Goal: Information Seeking & Learning: Learn about a topic

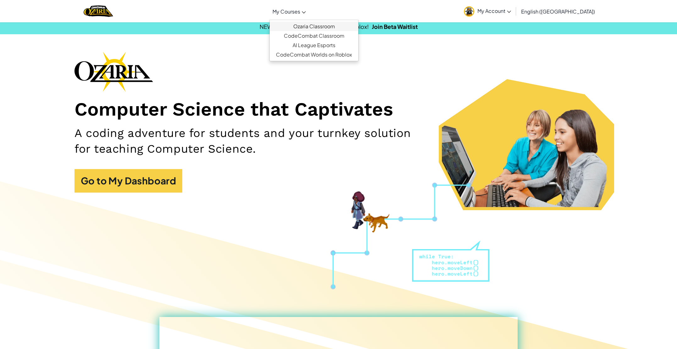
scroll to position [3, 0]
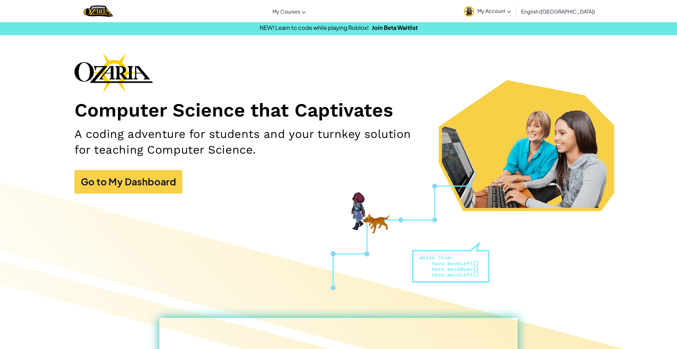
click at [212, 58] on div "Computer Science that Captivates A coding adventure for students and your turnk…" at bounding box center [339, 126] width 528 height 147
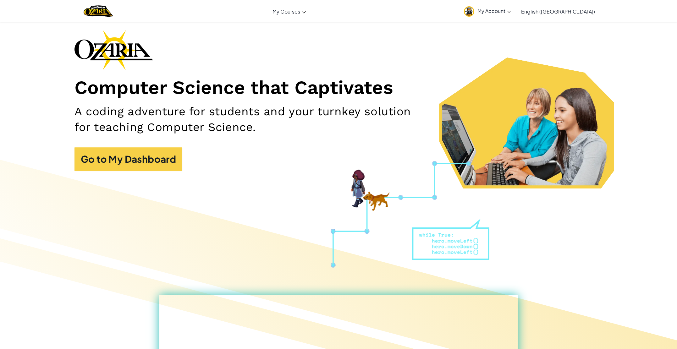
scroll to position [0, 0]
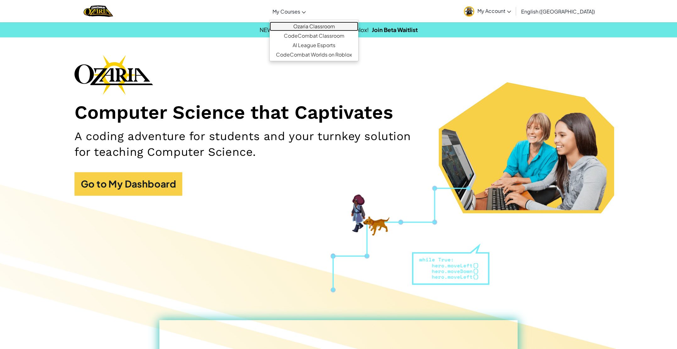
click at [320, 28] on link "Ozaria Classroom" at bounding box center [314, 26] width 89 height 9
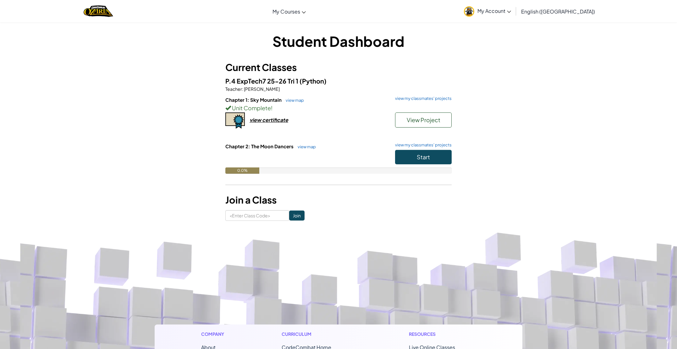
scroll to position [8, 0]
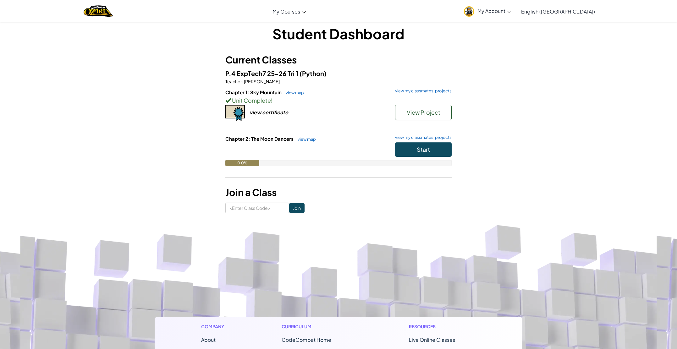
click at [416, 142] on h6 "Chapter 2: The Moon Dancers view map view my classmates' projects" at bounding box center [338, 139] width 226 height 7
click at [418, 147] on span "Start" at bounding box center [423, 149] width 13 height 7
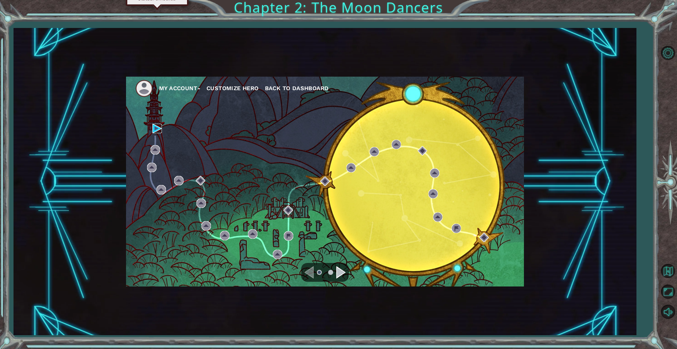
click at [155, 129] on img at bounding box center [156, 128] width 9 height 9
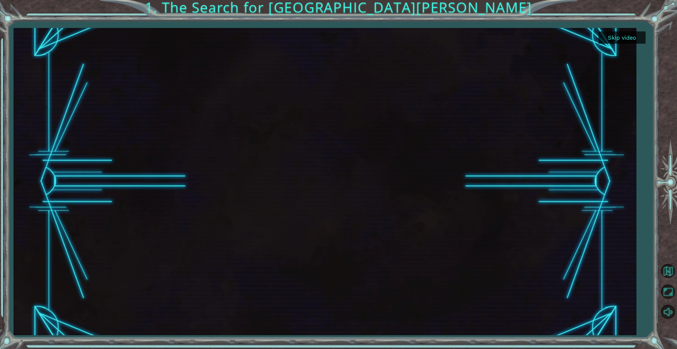
click at [617, 35] on button "Skip video" at bounding box center [622, 37] width 47 height 12
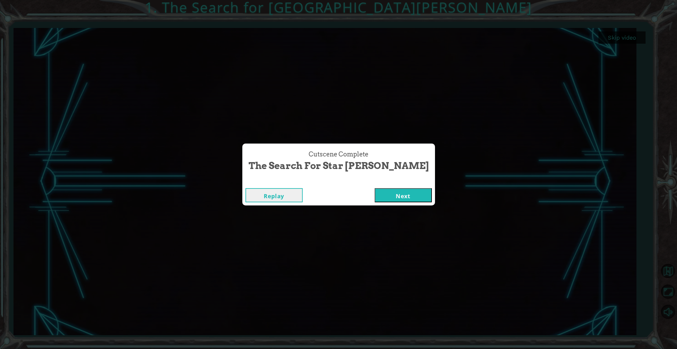
click at [396, 191] on button "Next" at bounding box center [403, 195] width 57 height 14
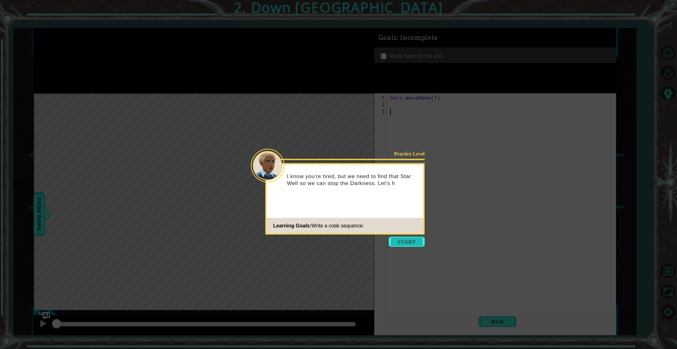
click at [413, 241] on button "Start" at bounding box center [407, 242] width 36 height 10
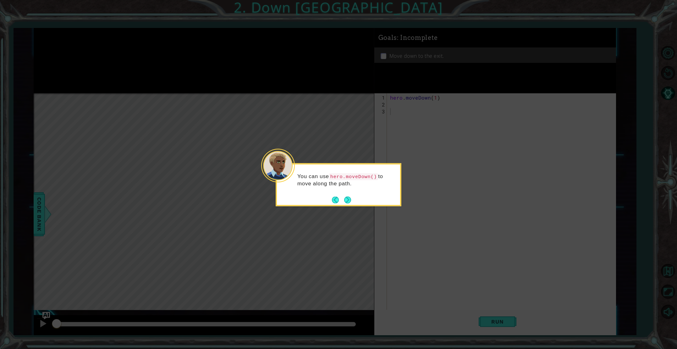
click at [354, 198] on div "You can use hero.moveDown() to move along the path." at bounding box center [338, 183] width 123 height 32
click at [349, 199] on button "Next" at bounding box center [347, 200] width 7 height 7
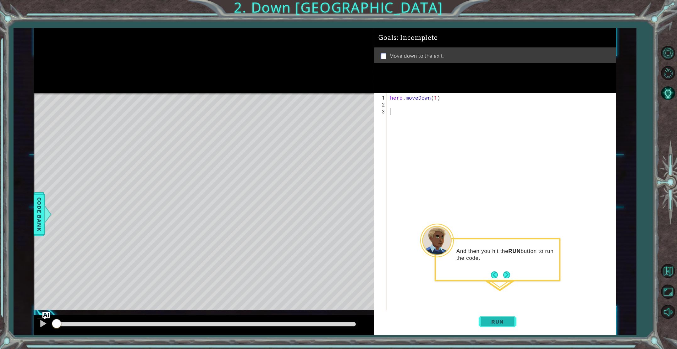
click at [495, 319] on span "Run" at bounding box center [497, 322] width 25 height 6
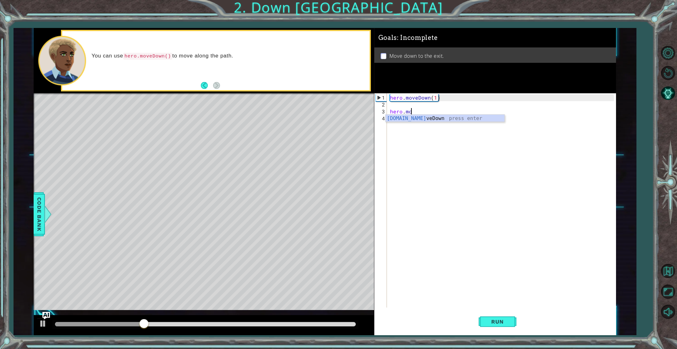
scroll to position [0, 1]
drag, startPoint x: 444, startPoint y: 118, endPoint x: 453, endPoint y: 146, distance: 29.4
click at [444, 119] on div "hero.move Down press enter" at bounding box center [445, 126] width 119 height 23
type textarea "hero.moveDown(1)"
click at [482, 323] on button "Run" at bounding box center [498, 322] width 38 height 24
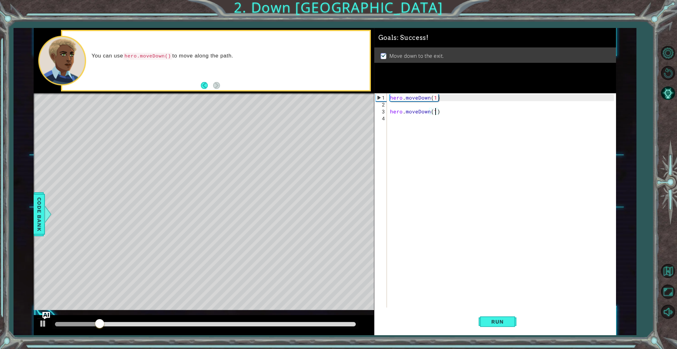
click at [478, 259] on div "hero . moveDown ( 1 ) hero . moveDown ( 1 )" at bounding box center [503, 208] width 228 height 228
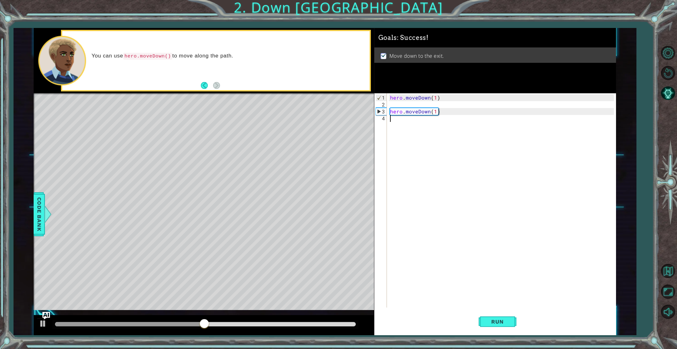
click at [390, 112] on div "hero . moveDown ( 1 ) hero . moveDown ( 1 )" at bounding box center [503, 208] width 228 height 228
type textarea "hero.moveDown(1)"
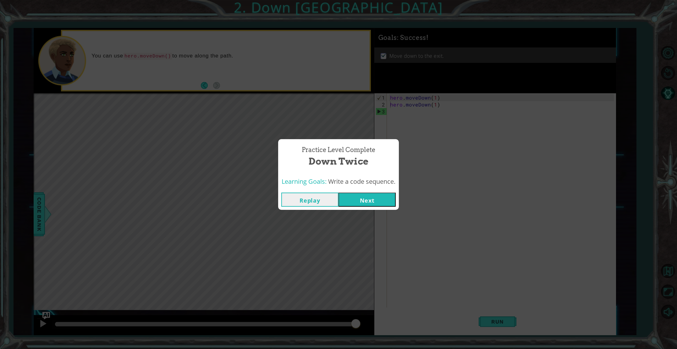
click at [375, 195] on button "Next" at bounding box center [367, 200] width 57 height 14
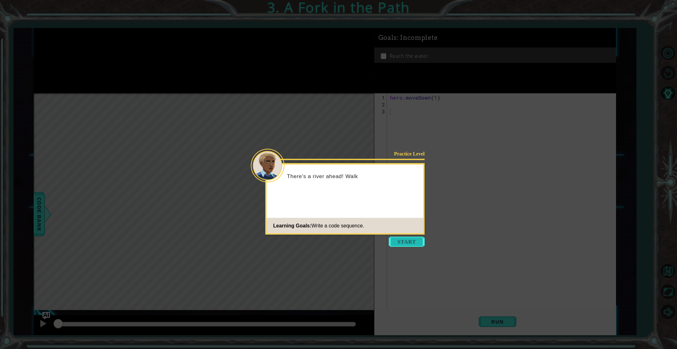
click at [405, 243] on button "Start" at bounding box center [407, 242] width 36 height 10
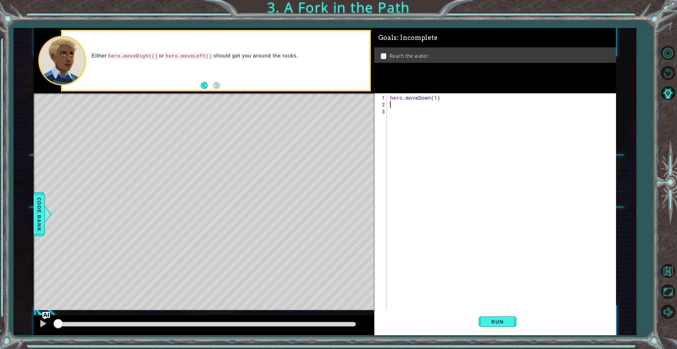
click at [394, 104] on div "hero . moveDown ( 1 )" at bounding box center [503, 215] width 228 height 242
click at [413, 112] on div "hero.m o ve Down press enter hero.m o ve Left press enter hero.m o ve Right pre…" at bounding box center [445, 127] width 119 height 38
type textarea "hero.moveDown(1)"
click at [490, 321] on span "Run" at bounding box center [497, 322] width 25 height 6
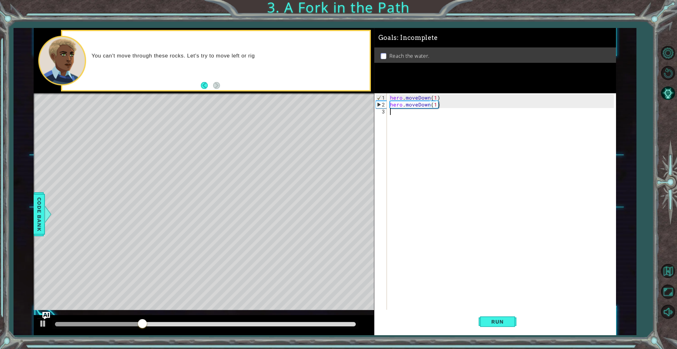
click at [408, 115] on div "hero . moveDown ( 1 ) hero . moveDown ( 1 )" at bounding box center [503, 215] width 228 height 242
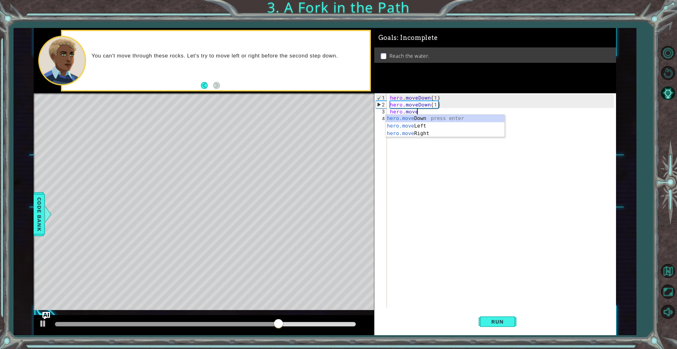
scroll to position [0, 1]
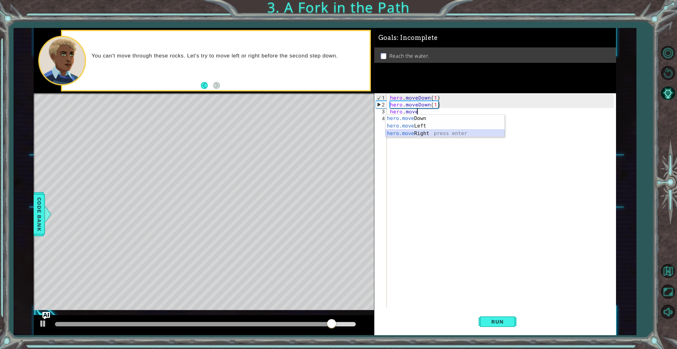
click at [413, 136] on div "hero.move Down press enter hero.move Left press enter hero.move Right press ent…" at bounding box center [445, 134] width 119 height 38
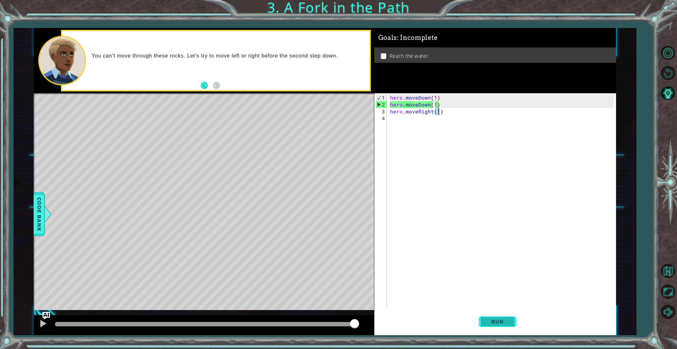
type textarea "hero.moveRight(1)"
click at [487, 323] on span "Run" at bounding box center [497, 322] width 25 height 6
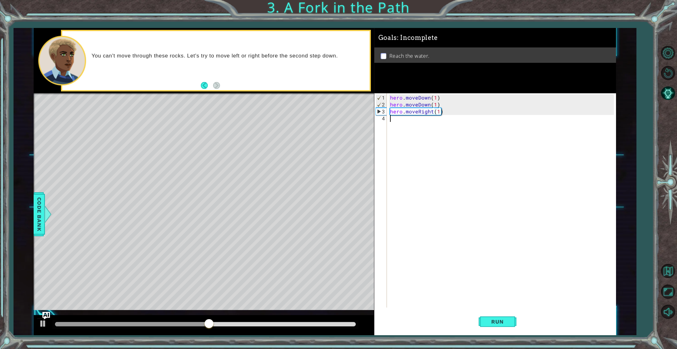
click at [407, 125] on div "hero . moveDown ( 1 ) hero . moveDown ( 1 ) hero . moveRight ( 1 )" at bounding box center [503, 208] width 228 height 228
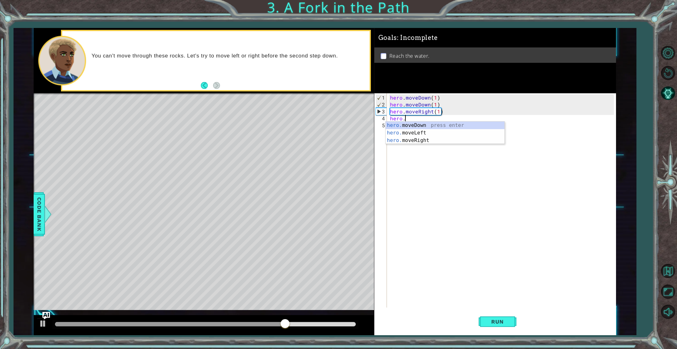
scroll to position [0, 1]
click at [427, 125] on div "hero. moveDown press enter hero. moveLeft press enter hero. moveRight press ent…" at bounding box center [445, 141] width 119 height 38
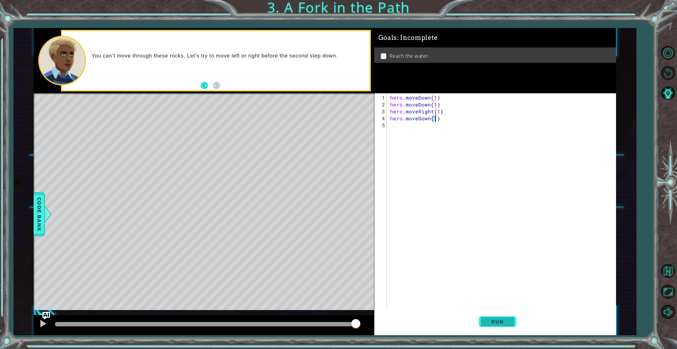
type textarea "hero.moveDown(1)"
click at [497, 326] on button "Run" at bounding box center [498, 322] width 38 height 24
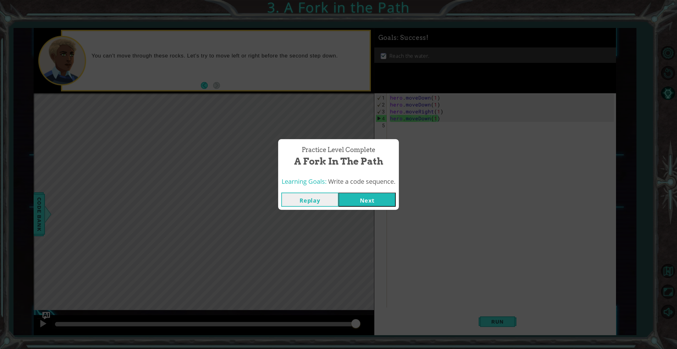
click at [383, 196] on button "Next" at bounding box center [367, 200] width 57 height 14
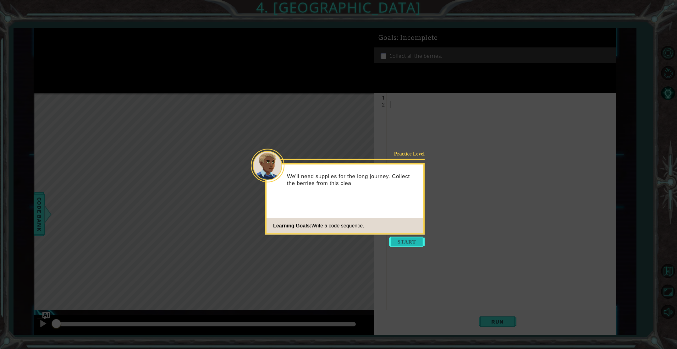
click at [405, 242] on button "Start" at bounding box center [407, 242] width 36 height 10
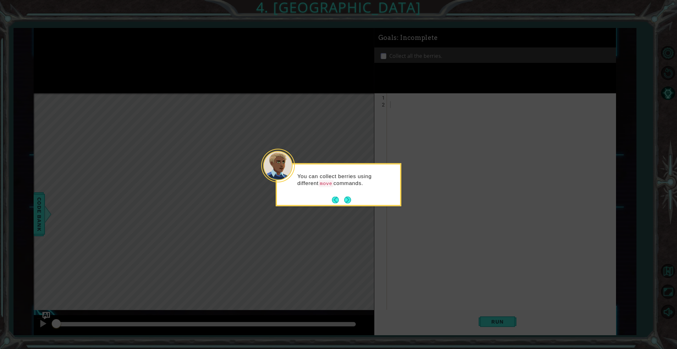
click at [346, 197] on button "Next" at bounding box center [347, 200] width 7 height 7
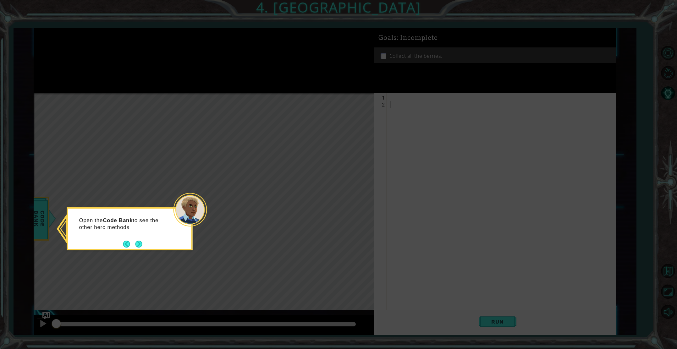
click at [139, 241] on button "Next" at bounding box center [139, 244] width 7 height 7
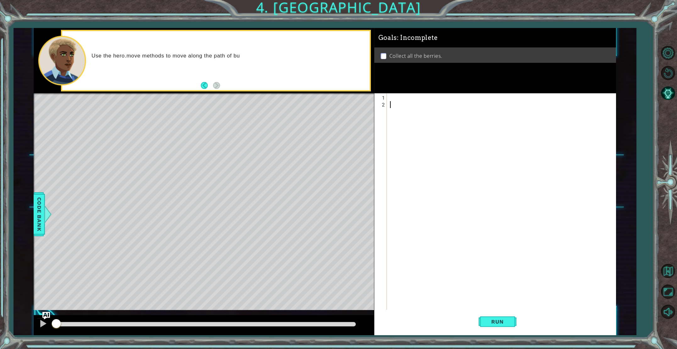
click at [400, 100] on div at bounding box center [503, 215] width 228 height 242
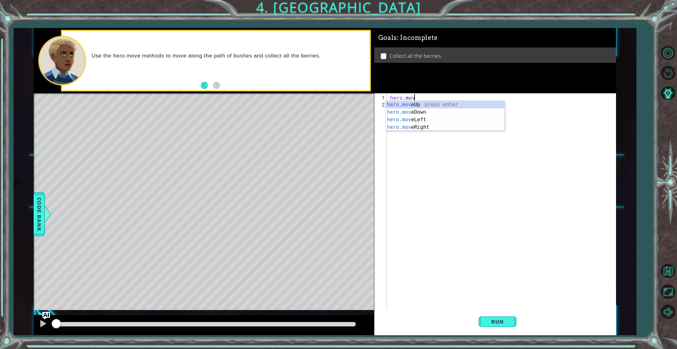
scroll to position [0, 1]
click at [411, 119] on div "hero.move Up press enter hero.move Down press enter hero.move Left press enter …" at bounding box center [445, 123] width 119 height 45
click at [409, 107] on div "hero . moveLeft ( 1 )" at bounding box center [503, 215] width 228 height 242
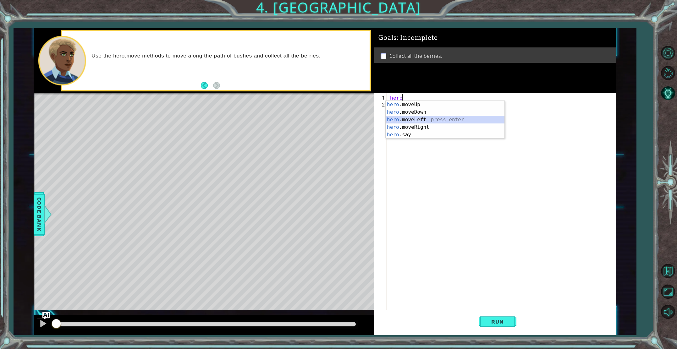
click at [413, 117] on div "hero .moveUp press enter hero .moveDown press enter hero .moveLeft press enter …" at bounding box center [445, 127] width 119 height 53
type textarea "hero.moveLeft(1)"
click at [399, 106] on div "hero . moveLeft ( 1 )" at bounding box center [503, 215] width 228 height 242
click at [406, 127] on div "hero.move Up press enter hero.move Down press enter hero.move Left press enter …" at bounding box center [445, 130] width 119 height 45
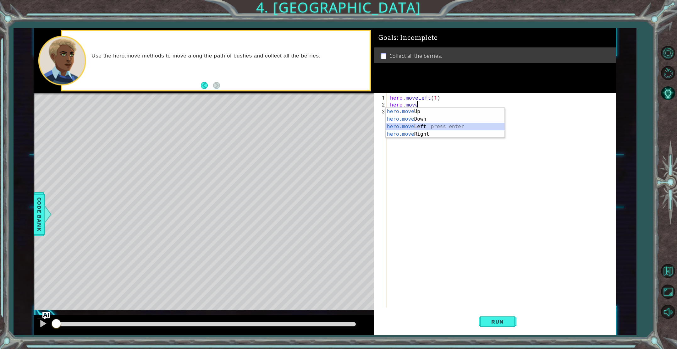
type textarea "hero.moveLeft(1)"
click at [400, 116] on div "hero . moveLeft ( 1 ) hero . moveLeft ( 1 )" at bounding box center [503, 208] width 228 height 228
click at [411, 128] on div "hero. m oveUp press enter hero. m oveDown press enter hero. m oveLeft press ent…" at bounding box center [445, 137] width 119 height 45
type textarea "hero.moveDown(1)"
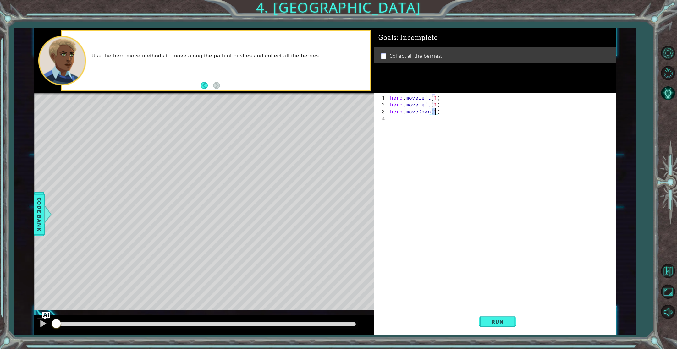
click at [400, 119] on div "hero . moveLeft ( 1 ) hero . moveLeft ( 1 ) hero . moveDown ( 1 )" at bounding box center [503, 208] width 228 height 228
click at [413, 131] on div "hero. m oveUp press enter hero. m oveDown press enter hero. m oveLeft press ent…" at bounding box center [445, 144] width 119 height 45
type textarea "hero.moveDown(1)"
click at [400, 127] on div "hero . moveLeft ( 1 ) hero . moveLeft ( 1 ) hero . moveDown ( 1 ) hero . moveDo…" at bounding box center [503, 208] width 228 height 228
click at [414, 152] on div "hero. m oveUp press enter hero. m oveDown press enter hero. m oveLeft press ent…" at bounding box center [445, 151] width 119 height 45
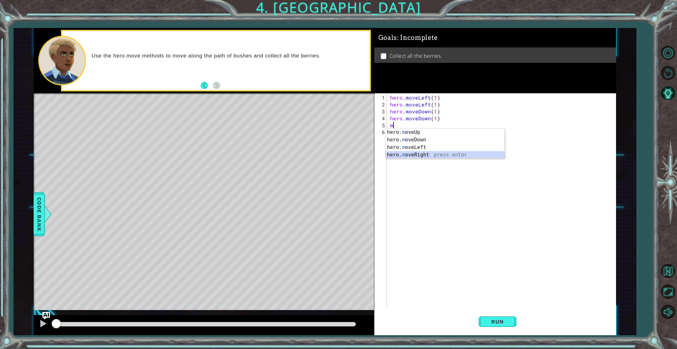
type textarea "hero.moveRight(1)"
click at [408, 137] on div "hero . moveLeft ( 1 ) hero . moveLeft ( 1 ) hero . moveDown ( 1 ) hero . moveDo…" at bounding box center [503, 208] width 228 height 228
click at [417, 160] on div "hero. m oveUp press enter hero. m oveDown press enter hero. m oveLeft press ent…" at bounding box center [445, 158] width 119 height 45
type textarea "hero.moveRight(1)"
click at [396, 138] on div "hero . moveLeft ( 1 ) hero . moveLeft ( 1 ) hero . moveDown ( 1 ) hero . moveDo…" at bounding box center [503, 208] width 228 height 228
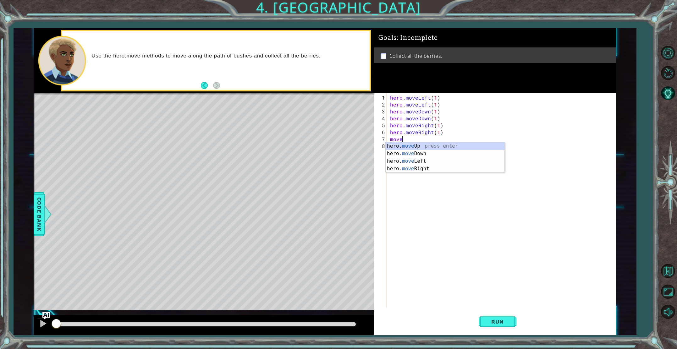
scroll to position [0, 0]
click at [417, 148] on div "hero. move Up press enter hero. move Down press enter hero. move Left press ent…" at bounding box center [445, 164] width 119 height 45
type textarea "hero.moveUp(1)"
click at [496, 320] on span "Run" at bounding box center [497, 322] width 25 height 6
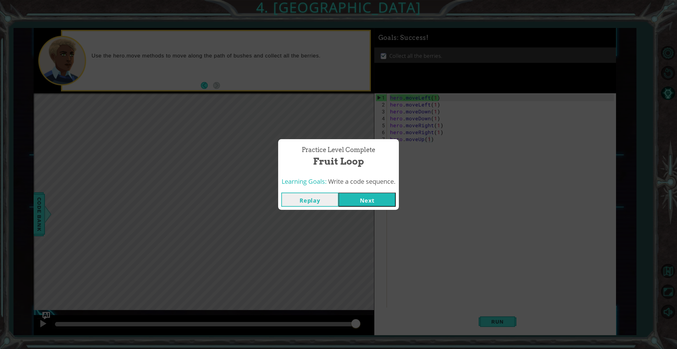
click at [374, 200] on button "Next" at bounding box center [367, 200] width 57 height 14
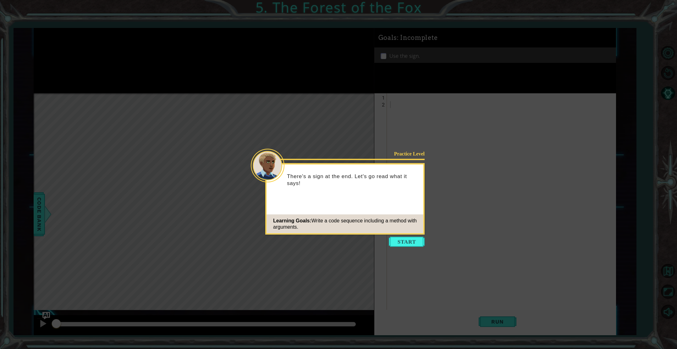
click at [402, 241] on button "Start" at bounding box center [407, 242] width 36 height 10
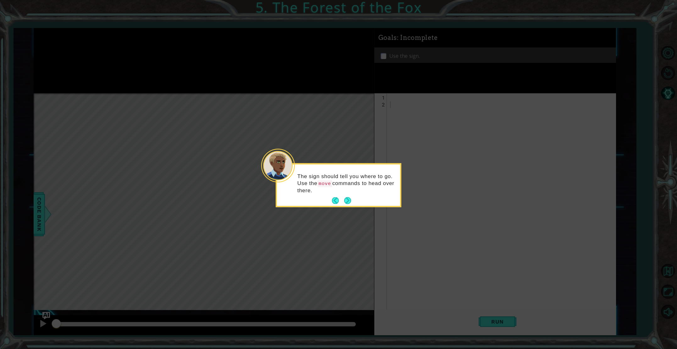
click at [346, 199] on button "Next" at bounding box center [347, 200] width 7 height 7
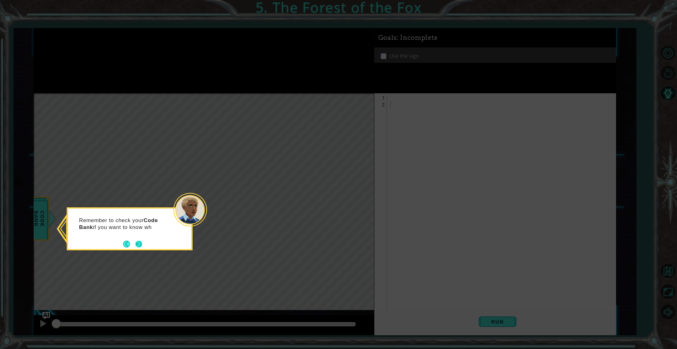
click at [141, 246] on button "Next" at bounding box center [138, 244] width 7 height 7
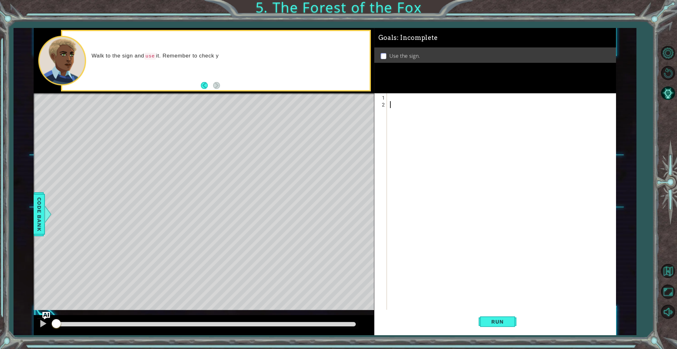
click at [390, 97] on div at bounding box center [503, 215] width 228 height 242
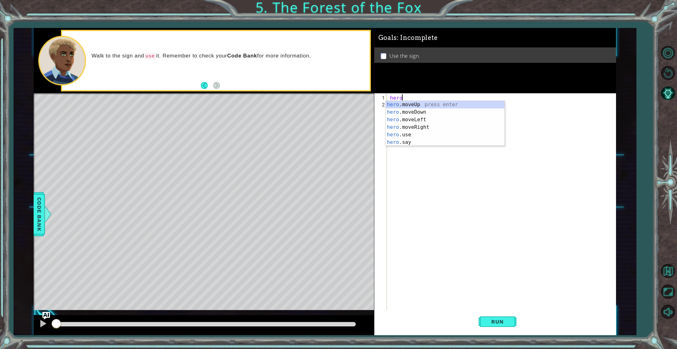
scroll to position [0, 0]
click at [406, 126] on div "hero .moveUp press enter hero .moveDown press enter hero .moveLeft press enter …" at bounding box center [445, 131] width 119 height 60
type textarea "hero.moveRight(1)"
click at [397, 109] on div "hero . moveRight ( 1 )" at bounding box center [503, 215] width 228 height 242
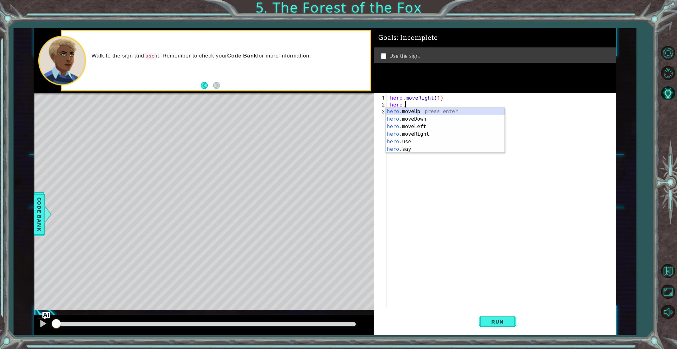
click at [417, 113] on div "hero. moveUp press enter hero. moveDown press enter hero. moveLeft press enter …" at bounding box center [445, 138] width 119 height 60
type textarea "hero.moveUp(1)"
click at [406, 114] on div "hero . moveRight ( 1 ) hero . moveUp ( 1 )" at bounding box center [503, 208] width 228 height 228
type textarea "h"
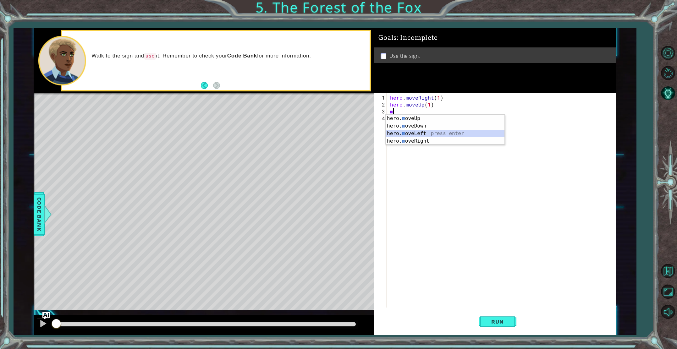
click at [419, 135] on div "hero. m oveUp press enter hero. m oveDown press enter hero. m oveLeft press ent…" at bounding box center [445, 137] width 119 height 45
type textarea "hero.moveLeft(1)"
click at [409, 125] on div "hero . moveRight ( 1 ) hero . moveUp ( 1 ) hero . moveLeft ( 1 )" at bounding box center [503, 208] width 228 height 228
click at [412, 126] on div "hero. m oveUp press enter hero. m oveDown press enter hero. m oveLeft press ent…" at bounding box center [445, 144] width 119 height 45
type textarea "hero.moveUp(1)"
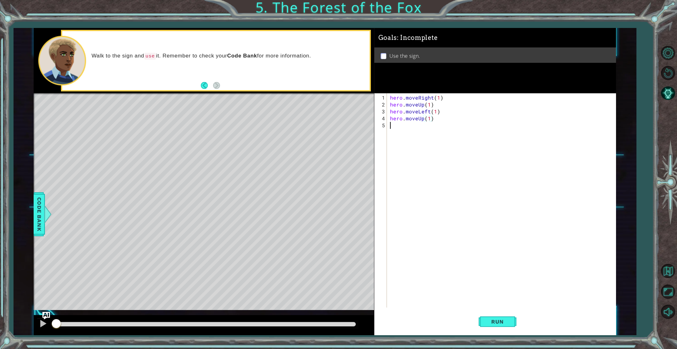
click at [412, 127] on div "hero . moveRight ( 1 ) hero . moveUp ( 1 ) hero . moveLeft ( 1 ) hero . moveUp …" at bounding box center [503, 208] width 228 height 228
click at [420, 153] on div "hero. m oveUp press enter hero. m oveDown press enter hero. m oveLeft press ent…" at bounding box center [445, 151] width 119 height 45
click at [399, 135] on div "hero . moveRight ( 1 ) hero . moveUp ( 1 ) hero . moveLeft ( 1 ) hero . moveUp …" at bounding box center [503, 208] width 228 height 228
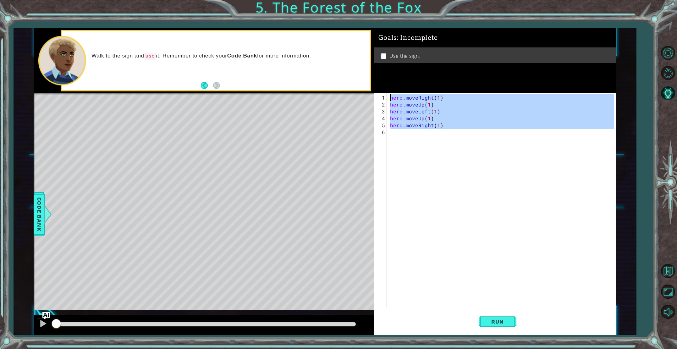
type textarea "hero.moveRight(1) hero.moveUp(1)"
click at [398, 135] on div "hero . moveRight ( 1 ) hero . moveUp ( 1 ) hero . moveLeft ( 1 ) hero . moveUp …" at bounding box center [503, 208] width 228 height 228
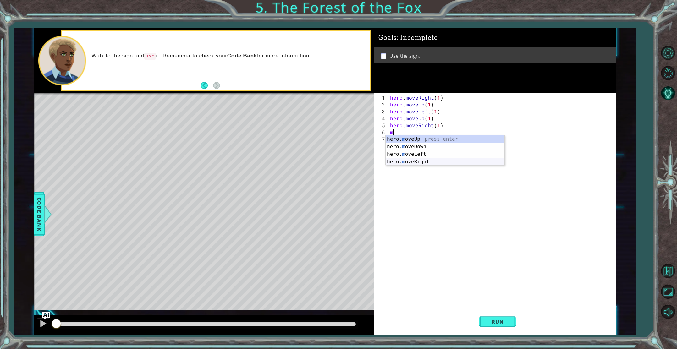
click at [415, 159] on div "hero. m oveUp press enter hero. m oveDown press enter hero. m oveLeft press ent…" at bounding box center [445, 158] width 119 height 45
type textarea "hero.moveRight(1)"
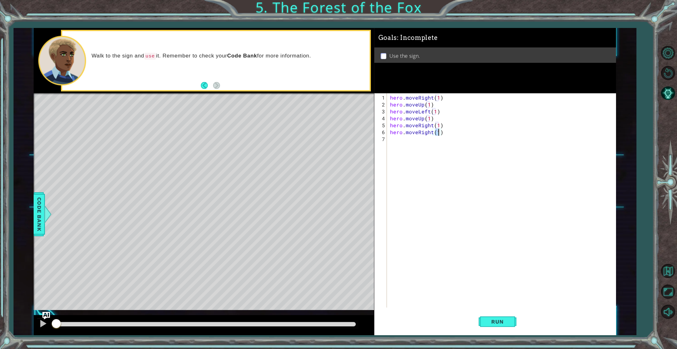
click at [403, 142] on div "hero . moveRight ( 1 ) hero . moveUp ( 1 ) hero . moveLeft ( 1 ) hero . moveUp …" at bounding box center [503, 208] width 228 height 228
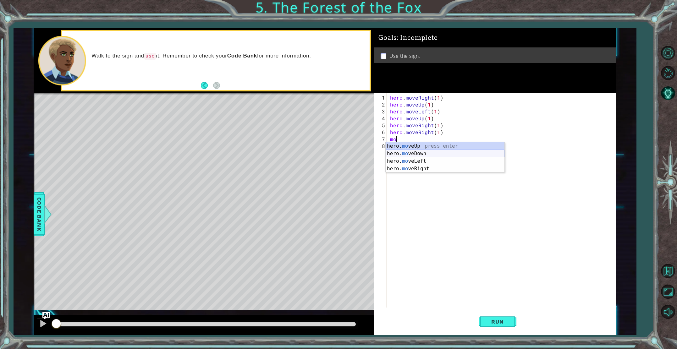
click at [418, 154] on div "hero. mo veUp press enter hero. mo veDown press enter hero. mo veLeft press ent…" at bounding box center [445, 164] width 119 height 45
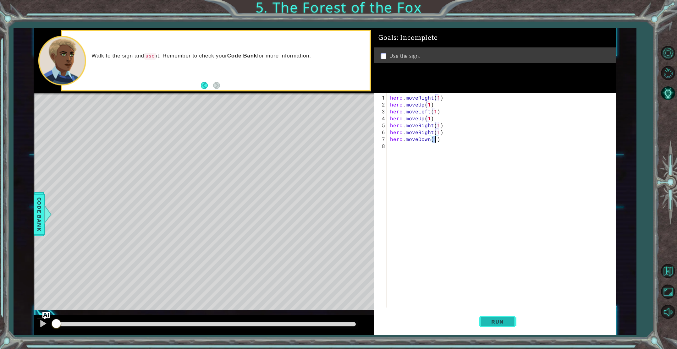
type textarea "hero.moveDown(1)"
click at [504, 320] on span "Run" at bounding box center [497, 322] width 25 height 6
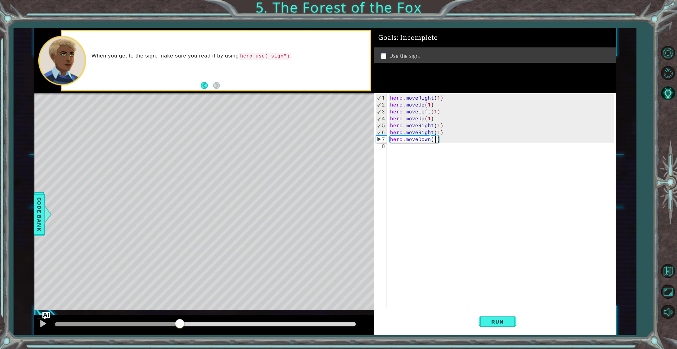
drag, startPoint x: 75, startPoint y: 322, endPoint x: 180, endPoint y: 338, distance: 105.5
click at [180, 338] on div "1 ההההההההההההההההההההההההההההההההההההההההההההההההההההההההההההההההההההההההההההה…" at bounding box center [338, 174] width 677 height 349
click at [393, 151] on div "hero . moveRight ( 1 ) hero . moveUp ( 1 ) hero . moveLeft ( 1 ) hero . moveUp …" at bounding box center [503, 208] width 228 height 228
type textarea "hero.use("sign")"
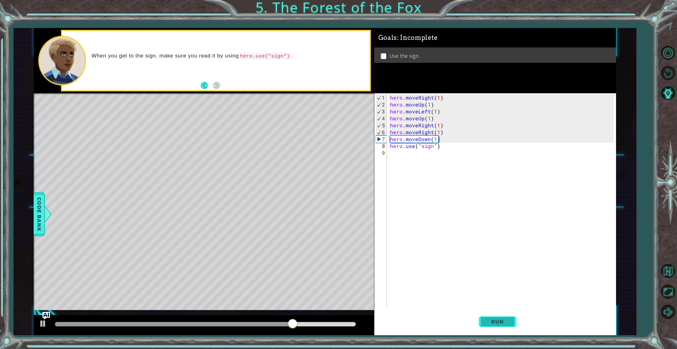
click at [485, 322] on span "Run" at bounding box center [497, 322] width 25 height 6
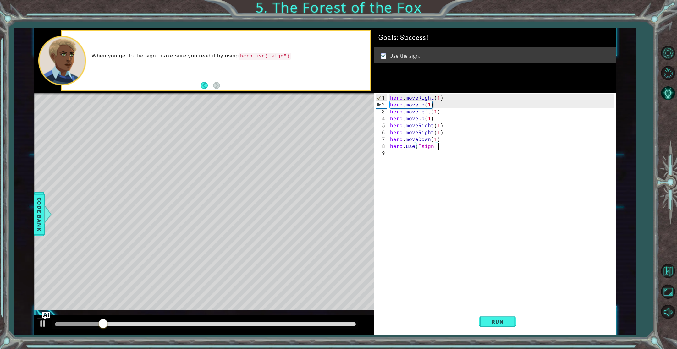
click at [310, 323] on div at bounding box center [205, 324] width 301 height 4
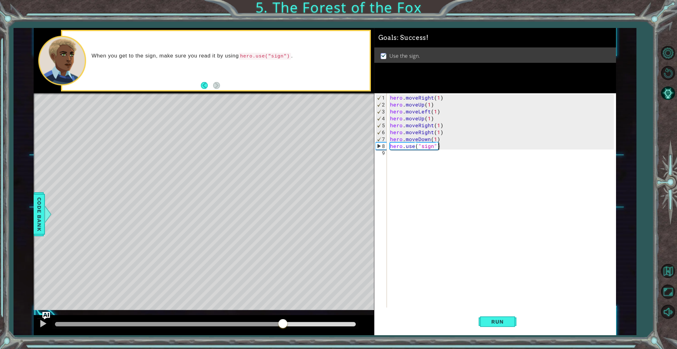
drag, startPoint x: 310, startPoint y: 323, endPoint x: 281, endPoint y: 322, distance: 28.9
click at [281, 322] on div at bounding box center [282, 324] width 11 height 11
click at [45, 322] on div at bounding box center [43, 324] width 8 height 8
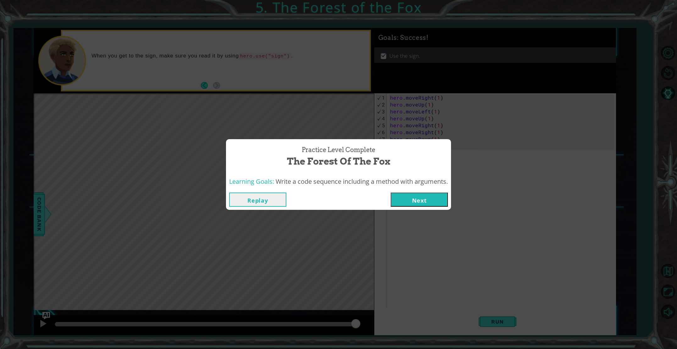
click at [407, 201] on button "Next" at bounding box center [419, 200] width 57 height 14
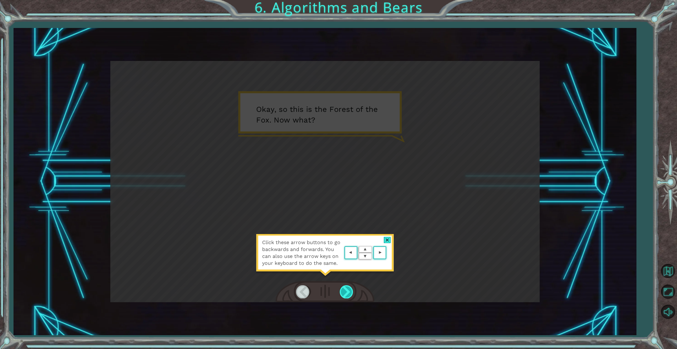
click at [344, 291] on div at bounding box center [347, 291] width 14 height 13
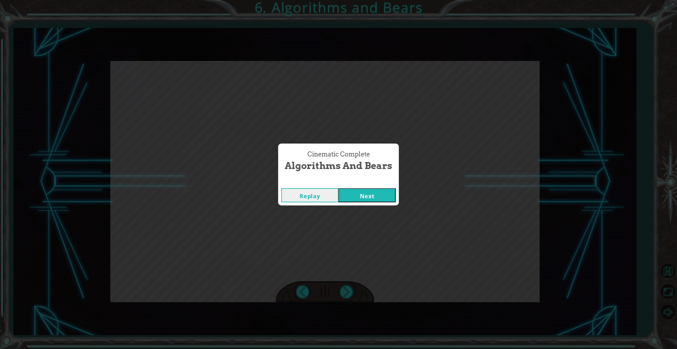
click at [346, 201] on button "Next" at bounding box center [367, 195] width 57 height 14
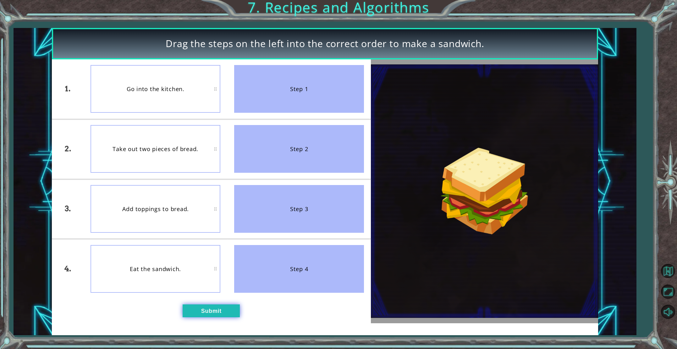
click at [208, 316] on button "Submit" at bounding box center [211, 311] width 57 height 13
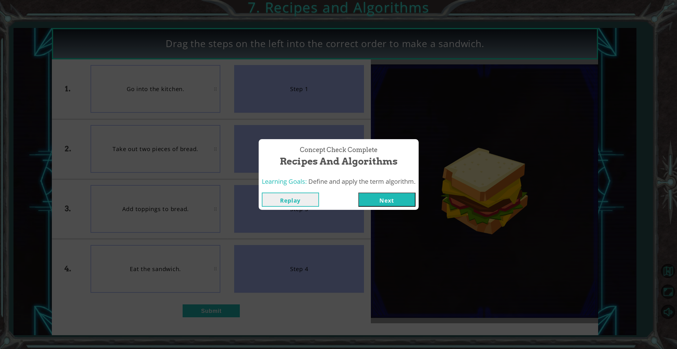
click at [368, 193] on div "Replay Next" at bounding box center [339, 200] width 160 height 20
click at [368, 198] on button "Next" at bounding box center [386, 200] width 57 height 14
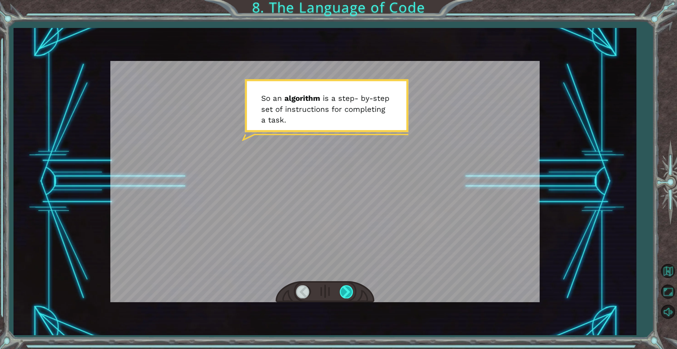
click at [343, 296] on div at bounding box center [347, 291] width 14 height 13
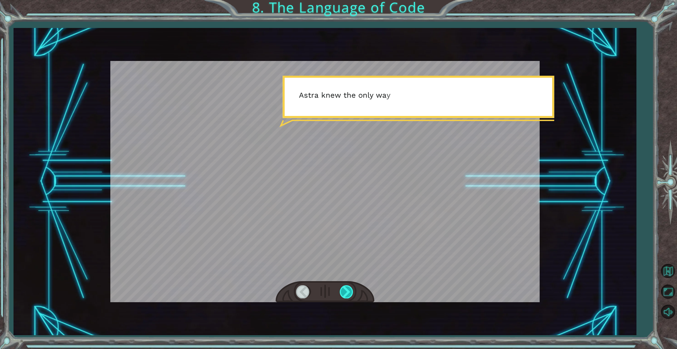
click at [344, 296] on div at bounding box center [347, 291] width 14 height 13
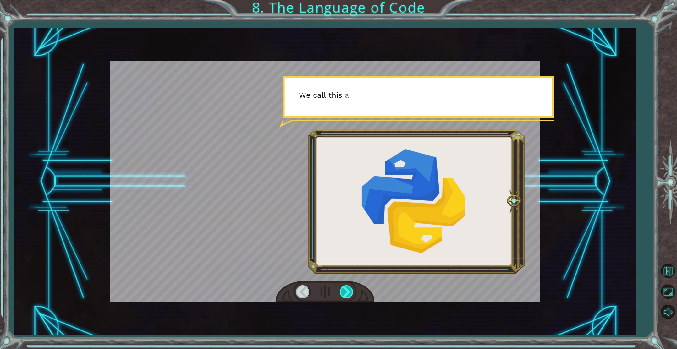
click at [341, 297] on div at bounding box center [347, 291] width 14 height 13
click at [341, 298] on div at bounding box center [347, 291] width 14 height 13
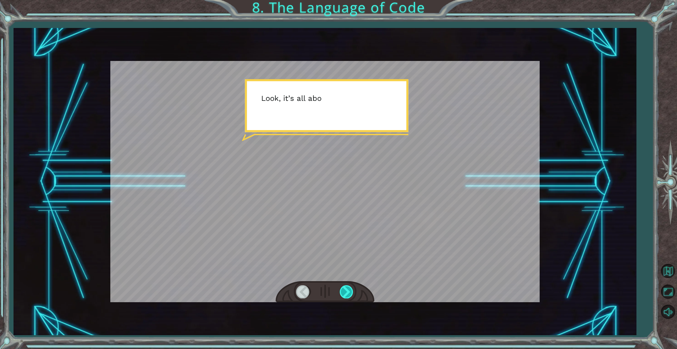
click at [342, 297] on div at bounding box center [347, 291] width 14 height 13
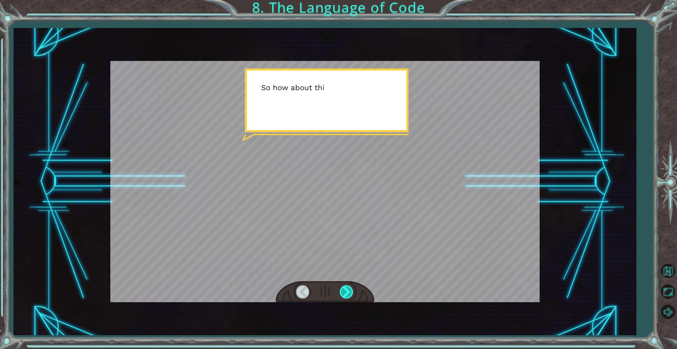
click at [341, 298] on div at bounding box center [347, 291] width 14 height 13
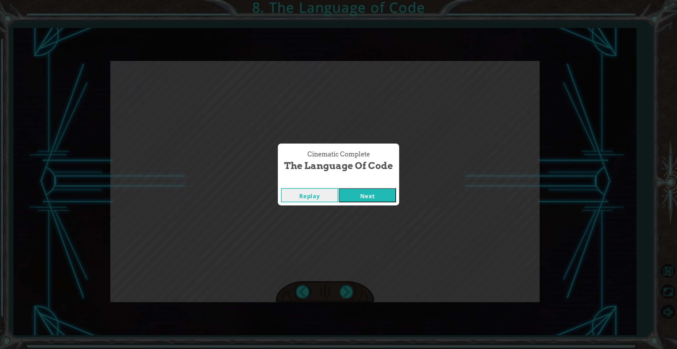
click at [341, 298] on div "Cinematic Complete The Language of Code Replay Next" at bounding box center [338, 174] width 677 height 349
click at [363, 191] on button "Next" at bounding box center [367, 195] width 57 height 14
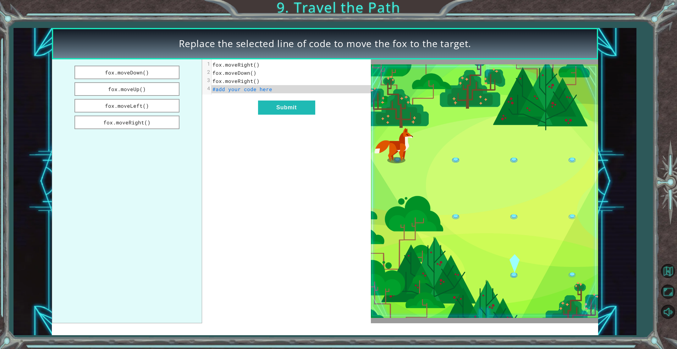
drag, startPoint x: 149, startPoint y: 71, endPoint x: 192, endPoint y: 84, distance: 45.3
click at [213, 100] on div "fox.moveDown() fox.moveUp() fox.moveLeft() fox.moveRight() xxxxxxxxxx 4 1 fox.m…" at bounding box center [211, 191] width 319 height 264
click at [156, 69] on button "fox.moveDown()" at bounding box center [127, 73] width 105 height 14
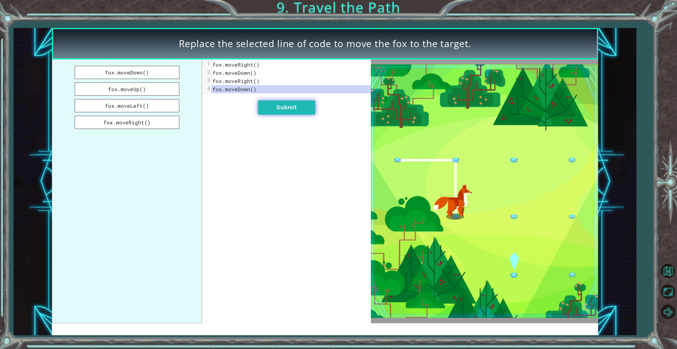
click at [263, 113] on button "Submit" at bounding box center [286, 108] width 57 height 14
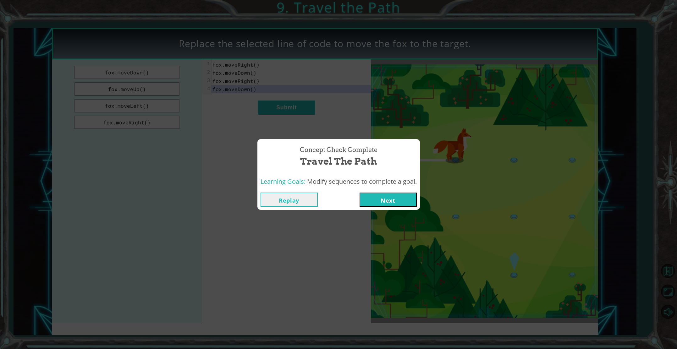
click at [402, 192] on div "Replay Next" at bounding box center [339, 200] width 163 height 20
click at [413, 197] on button "Next" at bounding box center [388, 200] width 57 height 14
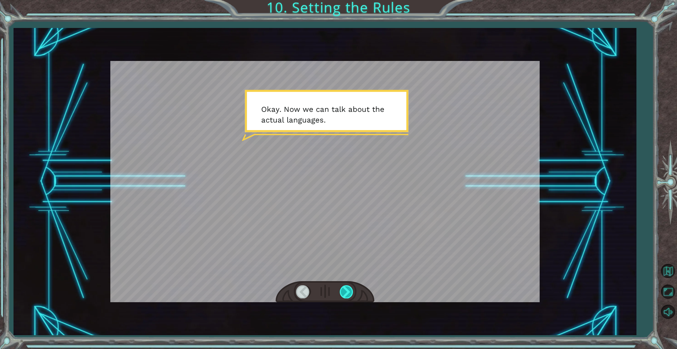
click at [347, 292] on div at bounding box center [347, 291] width 14 height 13
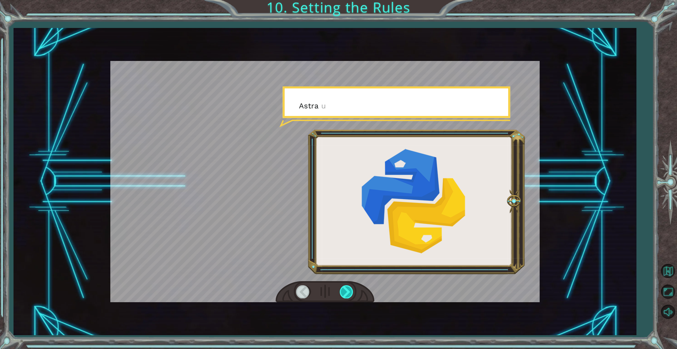
click at [347, 292] on div at bounding box center [347, 291] width 14 height 13
click at [348, 292] on div at bounding box center [347, 291] width 14 height 13
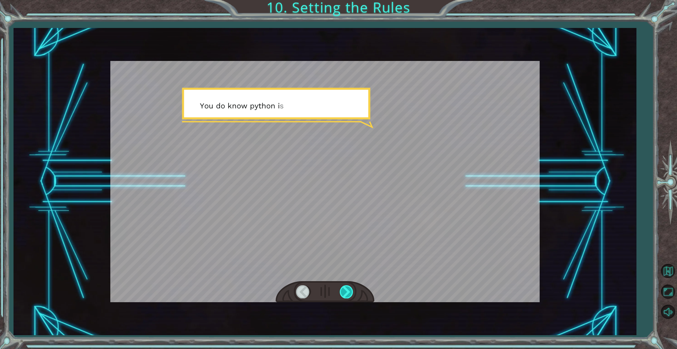
click at [348, 291] on div at bounding box center [347, 291] width 14 height 13
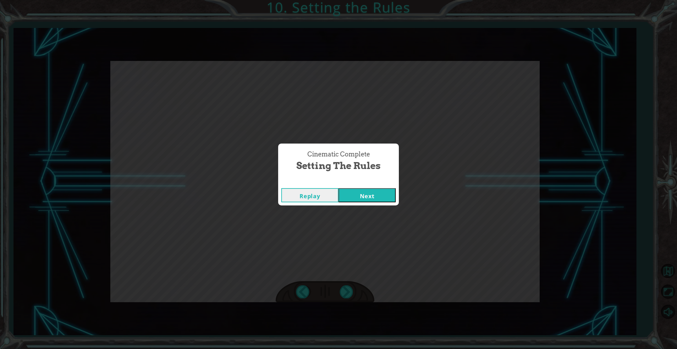
click at [355, 194] on button "Next" at bounding box center [367, 195] width 57 height 14
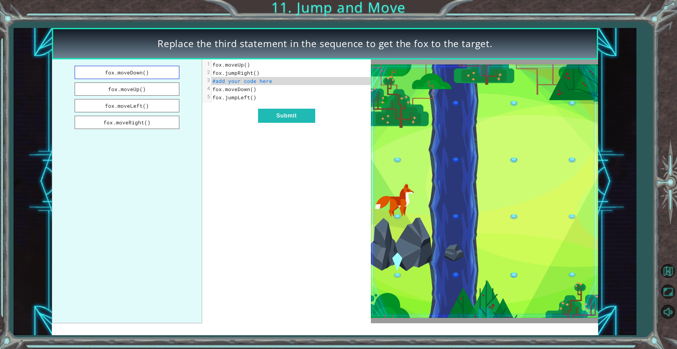
click at [169, 77] on button "fox.moveDown()" at bounding box center [127, 73] width 105 height 14
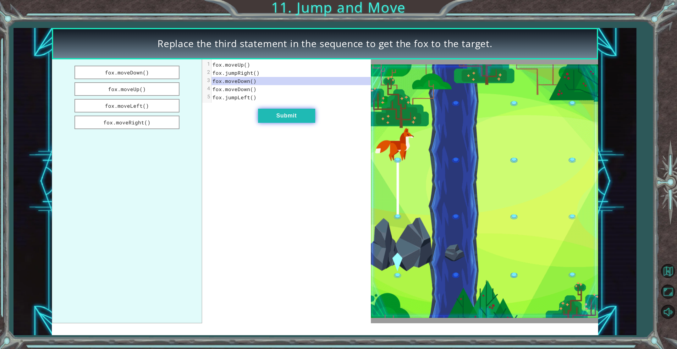
click at [274, 119] on button "Submit" at bounding box center [286, 116] width 57 height 14
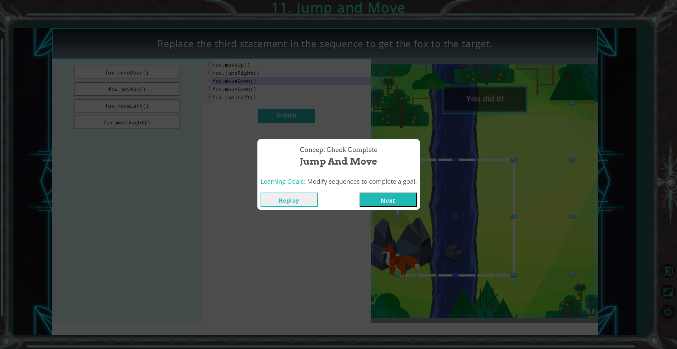
click at [390, 206] on button "Next" at bounding box center [388, 200] width 57 height 14
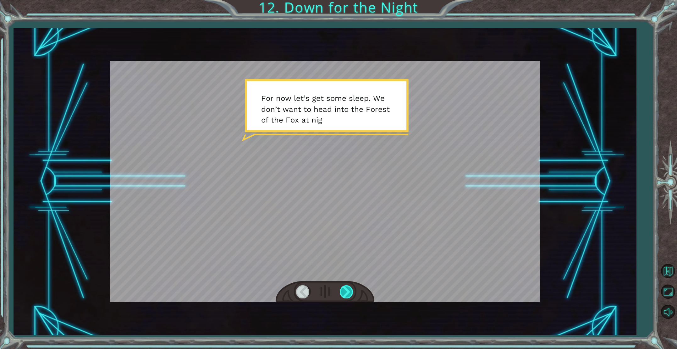
click at [341, 294] on div at bounding box center [347, 291] width 14 height 13
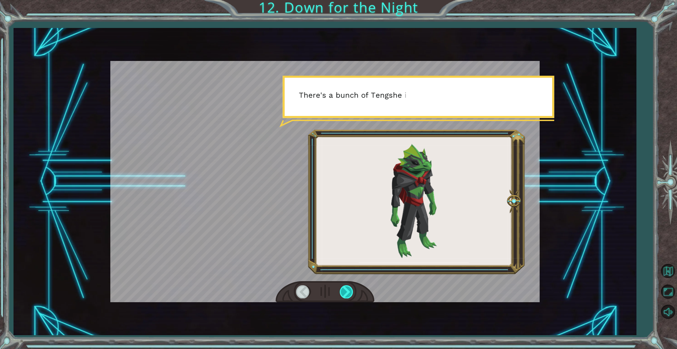
click at [342, 294] on div at bounding box center [347, 291] width 14 height 13
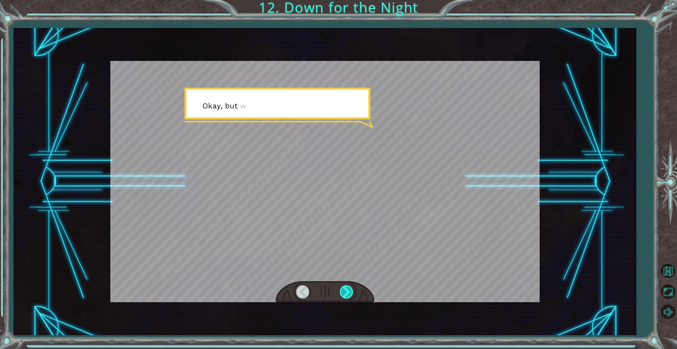
click at [342, 294] on div at bounding box center [347, 291] width 14 height 13
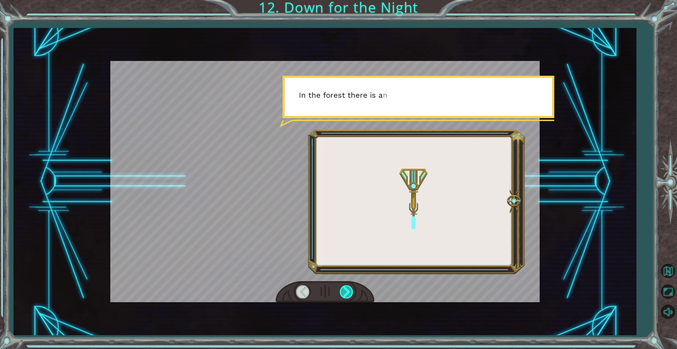
click at [342, 294] on div at bounding box center [347, 291] width 14 height 13
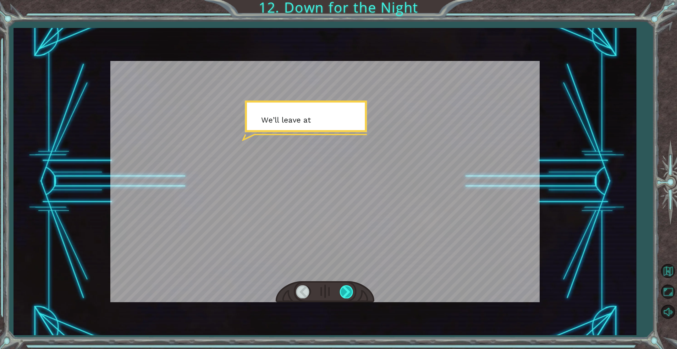
click at [342, 294] on div at bounding box center [347, 291] width 14 height 13
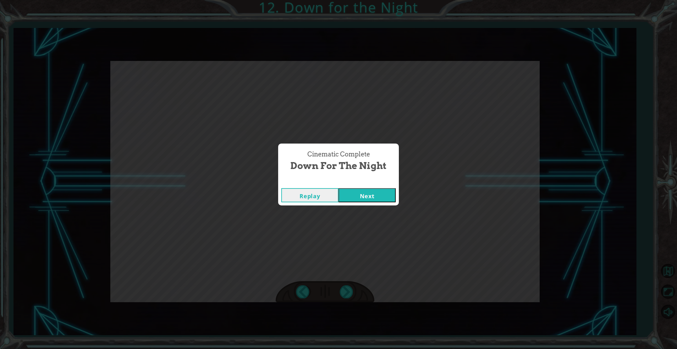
click at [369, 200] on button "Next" at bounding box center [367, 195] width 57 height 14
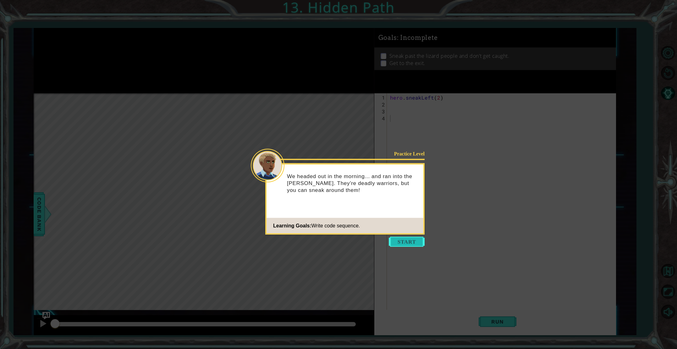
click at [407, 243] on button "Start" at bounding box center [407, 242] width 36 height 10
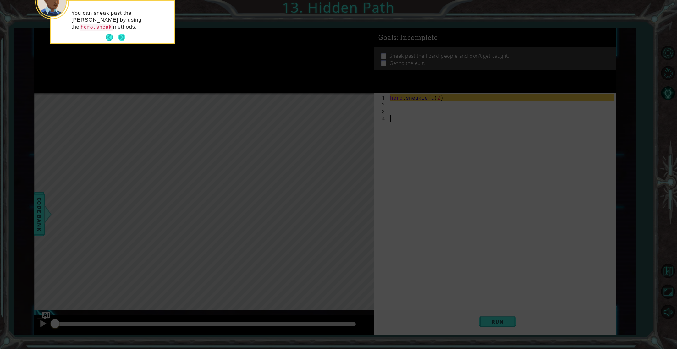
click at [121, 34] on button "Next" at bounding box center [121, 37] width 7 height 7
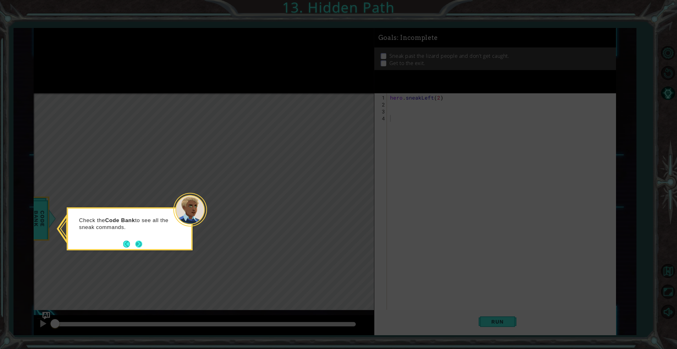
click at [136, 244] on button "Next" at bounding box center [139, 244] width 7 height 7
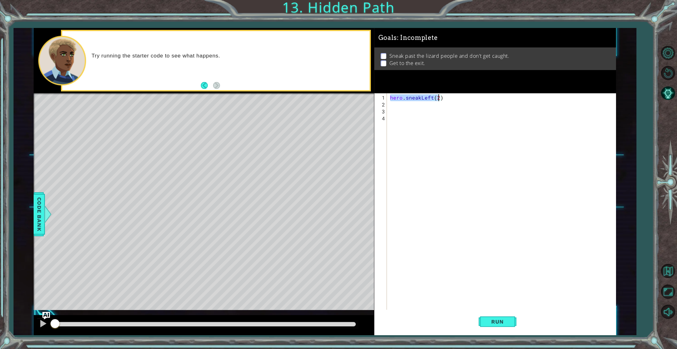
drag, startPoint x: 390, startPoint y: 98, endPoint x: 440, endPoint y: 98, distance: 50.3
click at [440, 98] on div "hero . sneakLeft ( 2 )" at bounding box center [503, 215] width 228 height 242
type textarea "hero.sneakLeft(2)"
click at [493, 316] on button "Run" at bounding box center [498, 322] width 38 height 24
click at [396, 108] on div "hero . sneakLeft ( 2 )" at bounding box center [503, 215] width 228 height 242
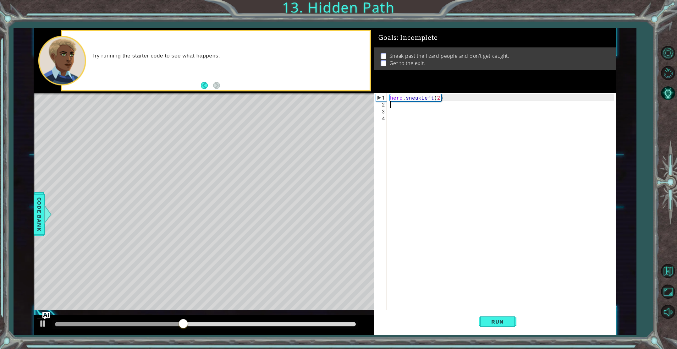
click at [396, 106] on div "hero . sneakLeft ( 2 )" at bounding box center [503, 215] width 228 height 242
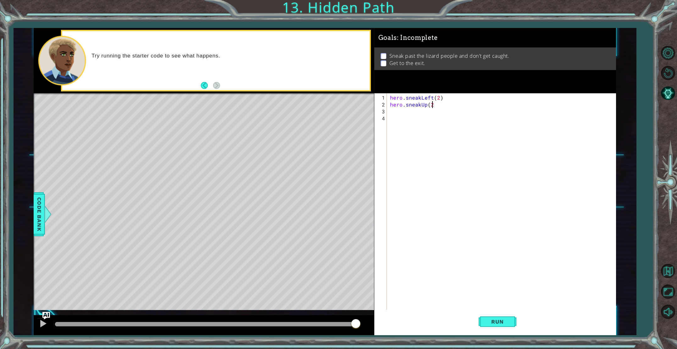
scroll to position [0, 3]
type textarea "hero.sneakUp(2)"
click at [491, 324] on span "Run" at bounding box center [497, 322] width 25 height 6
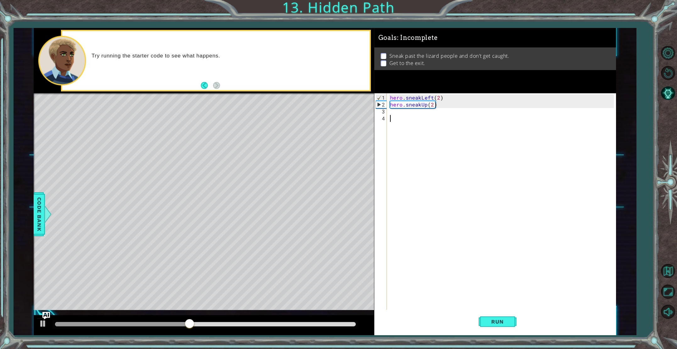
click at [398, 117] on div "hero . sneakLeft ( 2 ) hero . sneakUp ( 2 )" at bounding box center [503, 215] width 228 height 242
click at [396, 114] on div "hero . sneakLeft ( 2 ) hero . sneakUp ( 2 )" at bounding box center [503, 215] width 228 height 242
type textarea "hero.sneakRight(2)"
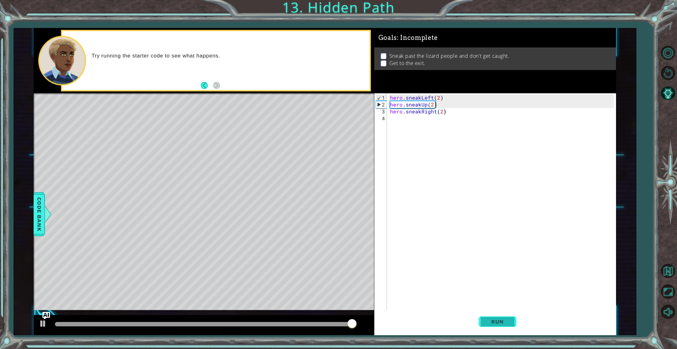
click at [495, 320] on span "Run" at bounding box center [497, 322] width 25 height 6
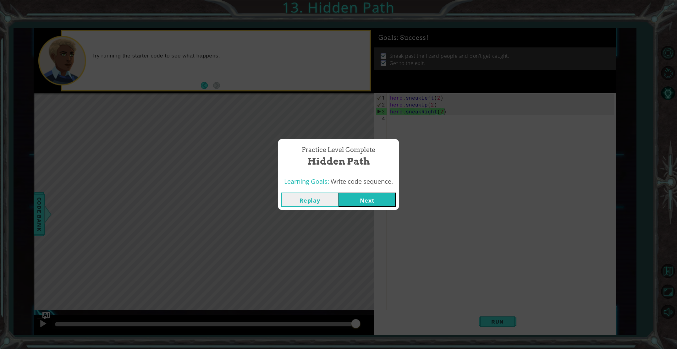
click at [369, 202] on button "Next" at bounding box center [367, 200] width 57 height 14
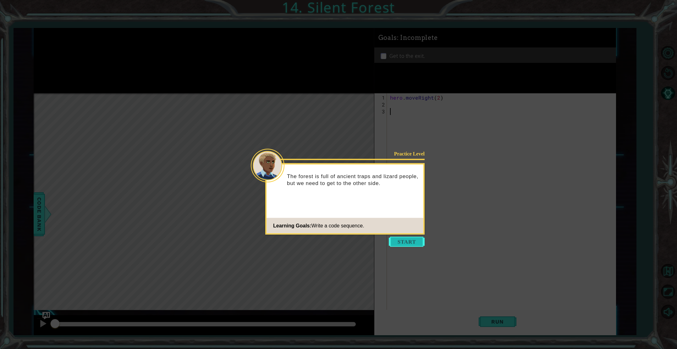
click at [408, 242] on button "Start" at bounding box center [407, 242] width 36 height 10
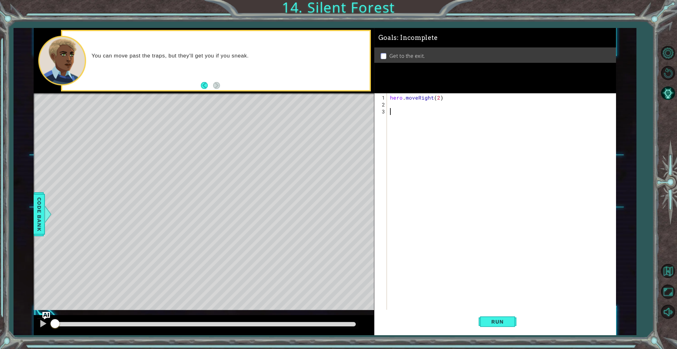
click at [401, 108] on div "hero . moveRight ( 2 )" at bounding box center [503, 215] width 228 height 242
click at [399, 104] on div "hero . moveRight ( 2 )" at bounding box center [503, 215] width 228 height 242
click at [429, 136] on div "hero.move Up press enter hero.move Down press enter hero.move Left press enter …" at bounding box center [445, 130] width 119 height 45
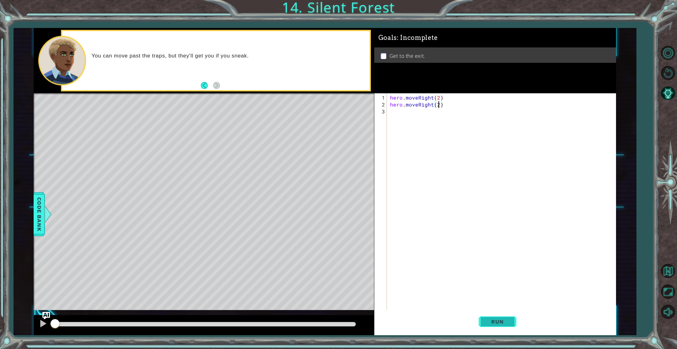
type textarea "hero.moveRight(2)"
click at [498, 323] on span "Run" at bounding box center [497, 322] width 25 height 6
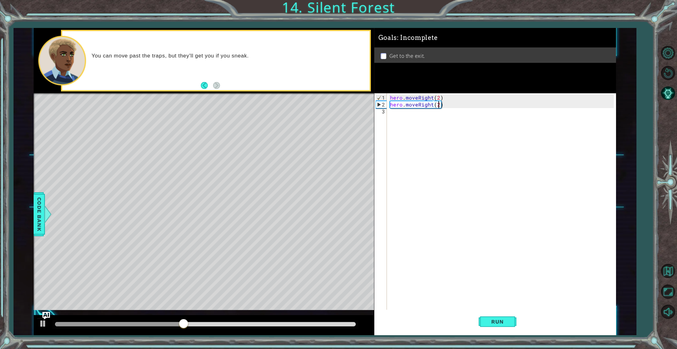
click at [417, 117] on div "hero . moveRight ( 2 ) hero . moveRight ( 2 )" at bounding box center [503, 215] width 228 height 242
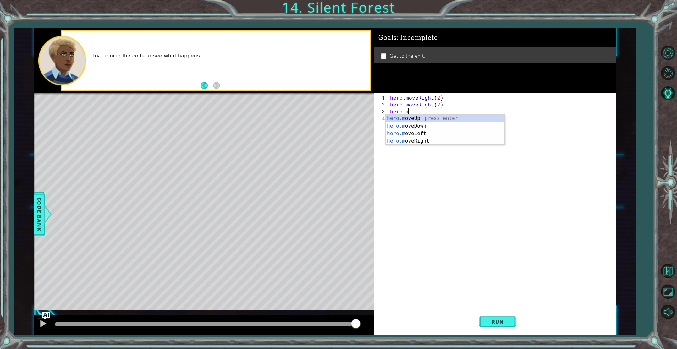
scroll to position [0, 1]
drag, startPoint x: 435, startPoint y: 127, endPoint x: 433, endPoint y: 132, distance: 5.7
click at [435, 127] on div "hero.m oveUp press enter hero.m oveDown press enter hero.m oveLeft press enter …" at bounding box center [445, 137] width 119 height 45
type textarea "hero.moveDown(1)"
click at [490, 323] on span "Run" at bounding box center [497, 322] width 25 height 6
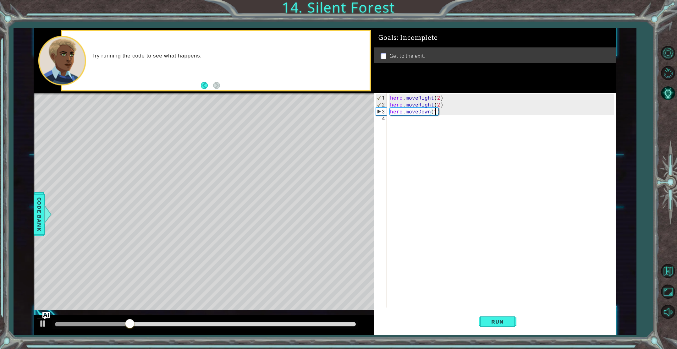
click at [398, 125] on div "hero . moveRight ( 2 ) hero . moveRight ( 2 ) hero . moveDown ( 1 )" at bounding box center [503, 208] width 228 height 228
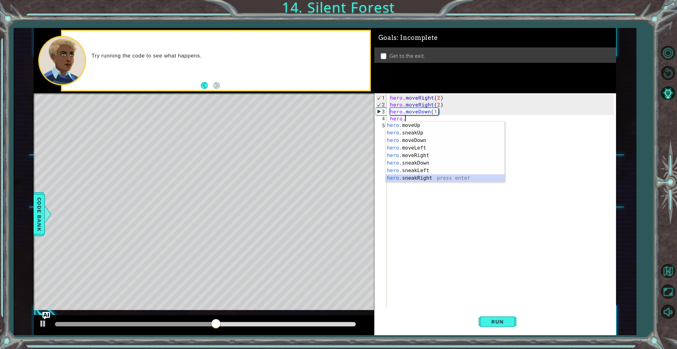
click at [423, 177] on div "hero. moveUp press enter hero. sneakUp press enter hero. moveDown press enter h…" at bounding box center [445, 159] width 119 height 75
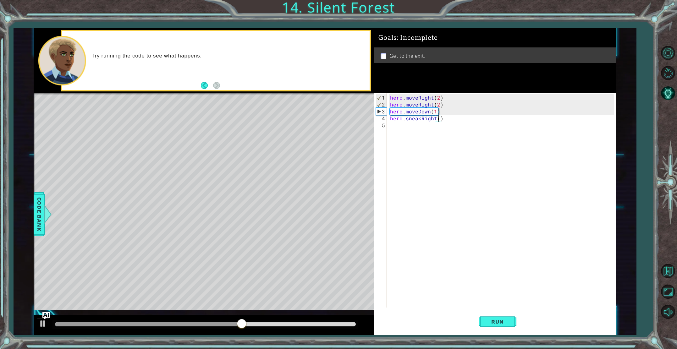
scroll to position [0, 3]
type textarea "hero.sneakRight(2)"
click at [483, 318] on button "Run" at bounding box center [498, 322] width 38 height 24
click at [404, 134] on div "hero . moveRight ( 2 ) hero . moveRight ( 2 ) hero . moveDown ( 1 ) hero . snea…" at bounding box center [503, 208] width 228 height 228
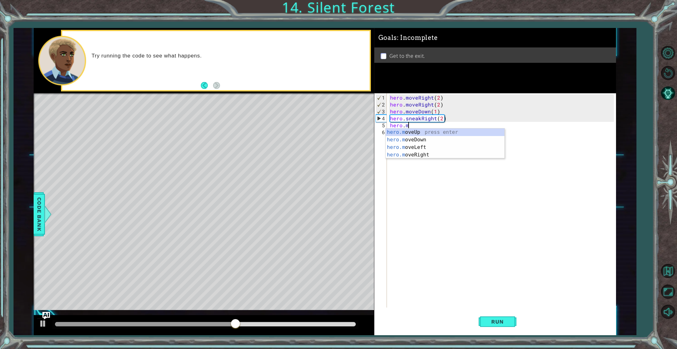
scroll to position [0, 1]
click at [418, 134] on div "hero.m oveUp press enter hero.m oveDown press enter hero.m oveLeft press enter …" at bounding box center [445, 151] width 119 height 45
type textarea "hero.moveUp(1)"
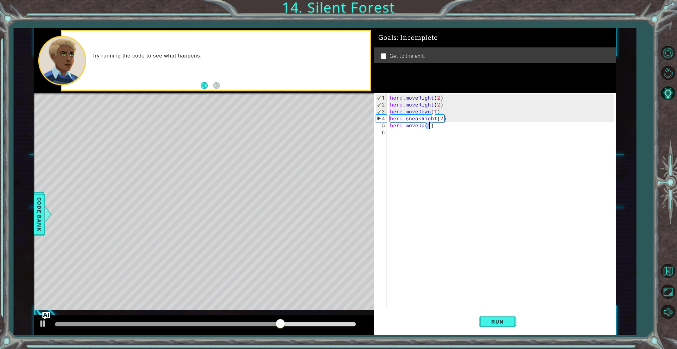
click at [413, 137] on div "hero . moveRight ( 2 ) hero . moveRight ( 2 ) hero . moveDown ( 1 ) hero . snea…" at bounding box center [503, 208] width 228 height 228
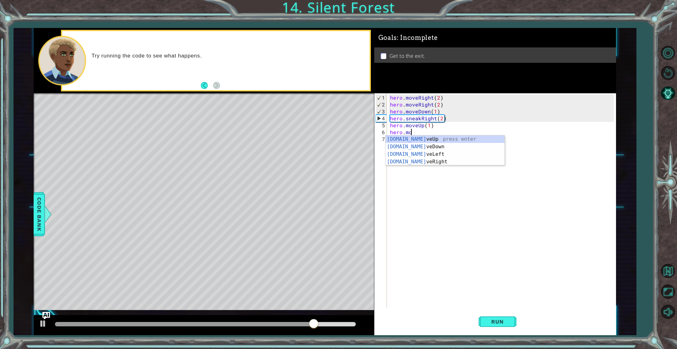
scroll to position [0, 1]
click at [412, 163] on div "hero.move Up press enter hero.move Down press enter hero.move Left press enter …" at bounding box center [445, 158] width 119 height 45
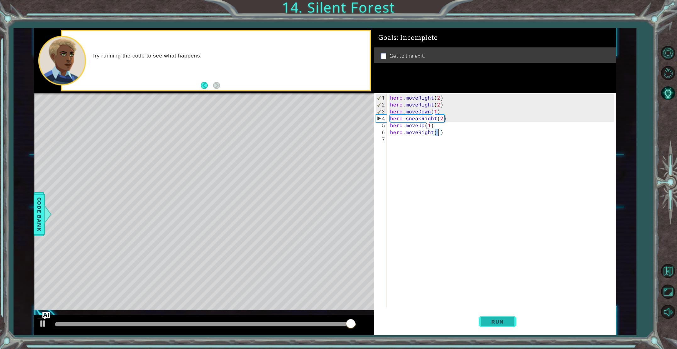
type textarea "hero.moveRight(1)"
click at [491, 320] on span "Run" at bounding box center [497, 322] width 25 height 6
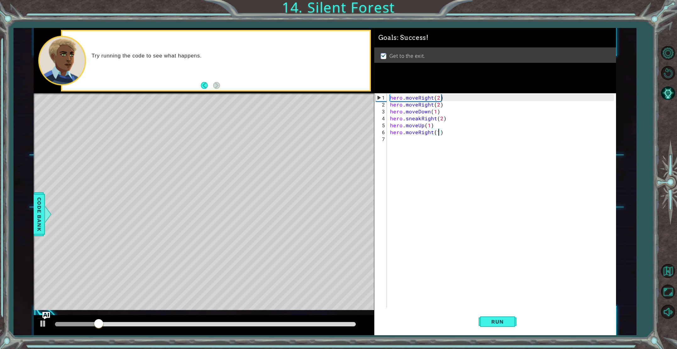
click at [291, 326] on div at bounding box center [206, 324] width 306 height 9
click at [291, 324] on div at bounding box center [205, 324] width 301 height 4
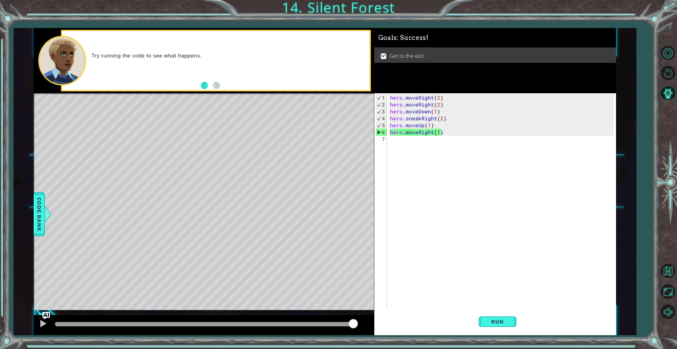
drag, startPoint x: 289, startPoint y: 322, endPoint x: 406, endPoint y: 322, distance: 117.3
click at [383, 323] on body "1 ההההההההההההההההההההההההההההההההההההההההההההההההההההההההההההההההההההההההההההה…" at bounding box center [338, 174] width 677 height 349
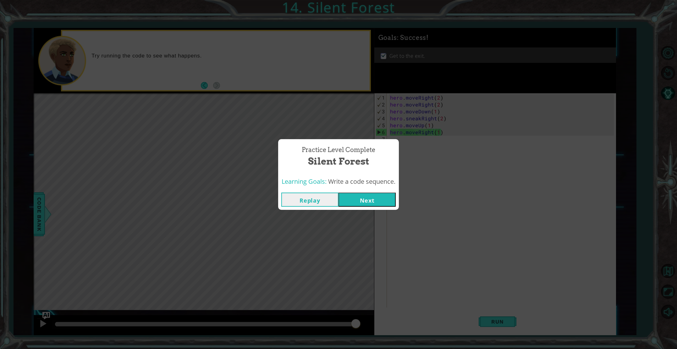
click at [350, 192] on div "Replay Next" at bounding box center [338, 200] width 121 height 20
click at [351, 195] on button "Next" at bounding box center [367, 200] width 57 height 14
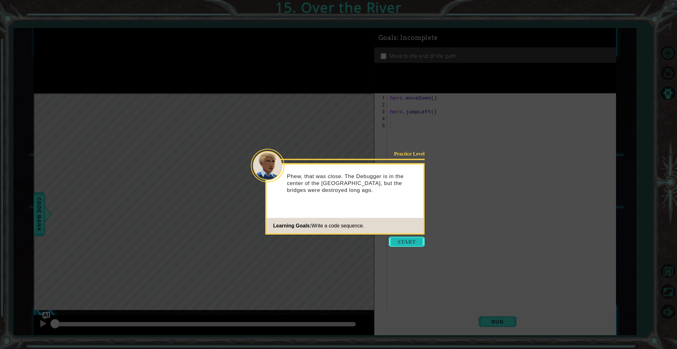
click at [400, 240] on button "Start" at bounding box center [407, 242] width 36 height 10
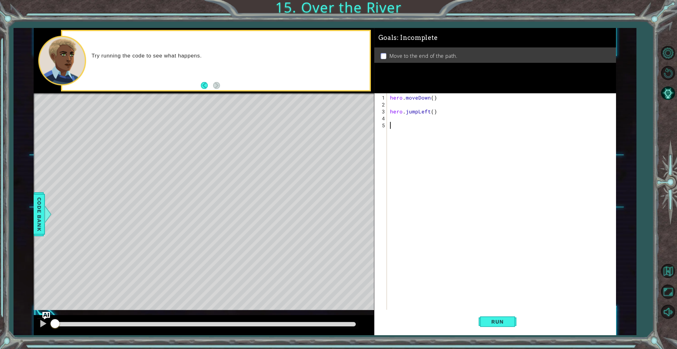
click at [390, 112] on div "hero . moveDown ( ) hero . jumpLeft ( )" at bounding box center [503, 215] width 228 height 242
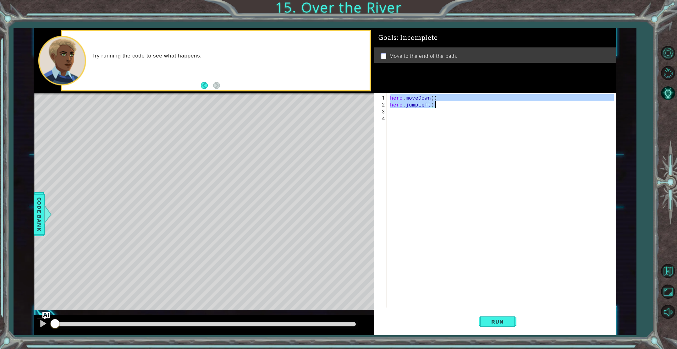
drag, startPoint x: 390, startPoint y: 98, endPoint x: 436, endPoint y: 106, distance: 47.2
click at [436, 106] on div "hero . moveDown ( ) hero . jumpLeft ( )" at bounding box center [503, 208] width 228 height 228
click at [500, 322] on span "Run" at bounding box center [497, 322] width 25 height 6
type textarea "hero.jumpLeft()"
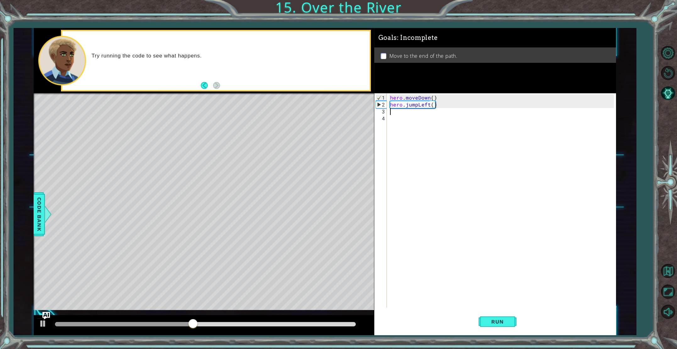
click at [403, 114] on div "hero . moveDown ( ) hero . jumpLeft ( )" at bounding box center [503, 208] width 228 height 228
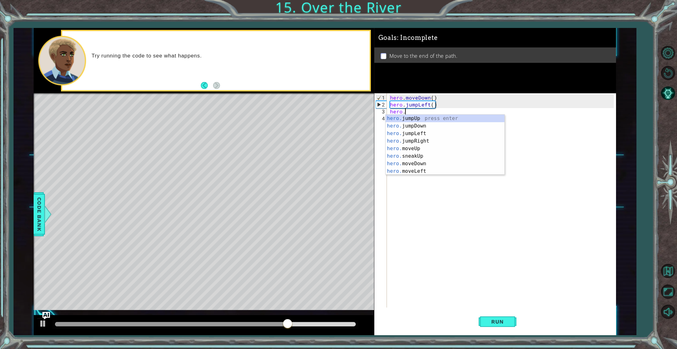
scroll to position [0, 0]
type textarea "h"
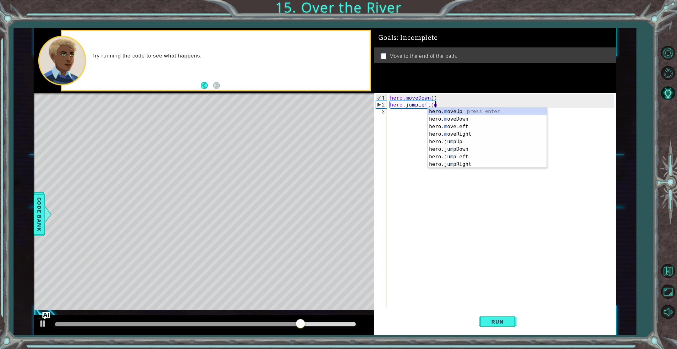
scroll to position [0, 3]
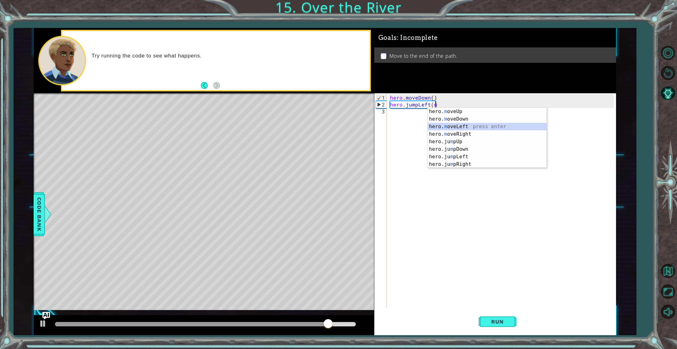
click at [465, 127] on div "hero. m oveUp press enter hero. m oveDown press enter hero. m oveLeft press ent…" at bounding box center [487, 145] width 119 height 75
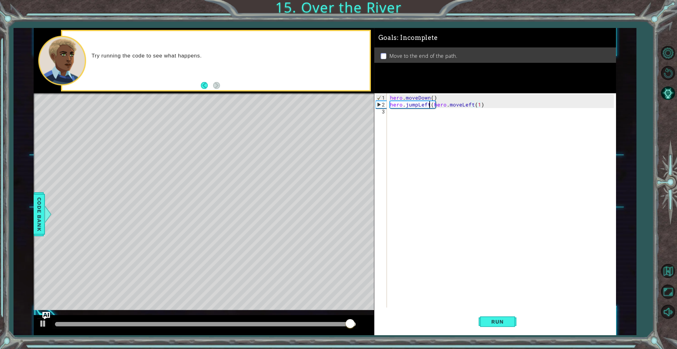
click at [431, 106] on div "hero . moveDown ( ) hero . jumpLeft ( hero . moveLeft ( 1 )" at bounding box center [503, 208] width 228 height 228
type textarea "(hero.moveLeft(1)"
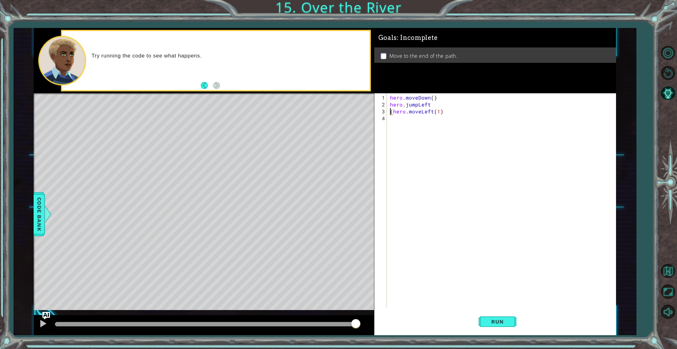
click at [396, 118] on div "hero . moveDown ( ) hero . jumpLeft ( hero . moveLeft ( 1 )" at bounding box center [503, 208] width 228 height 228
click at [393, 112] on div "hero . moveDown ( ) hero . jumpLeft ( hero . moveLeft ( 1 )" at bounding box center [503, 208] width 228 height 228
type textarea "hero.moveLeft(1)"
click at [396, 120] on div "hero . moveDown ( ) hero . jumpLeft hero . moveLeft ( 1 )" at bounding box center [503, 208] width 228 height 228
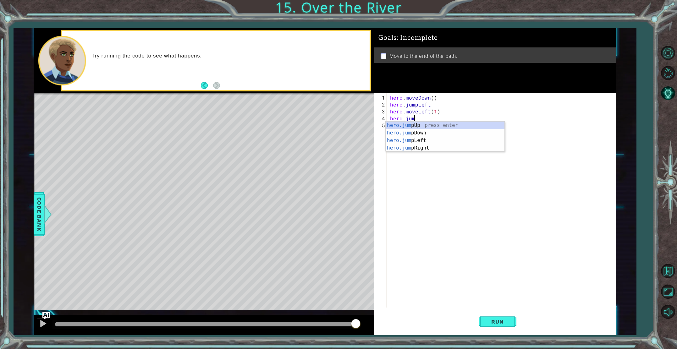
type textarea "hero.jump"
click at [407, 132] on div "hero.jump Up press enter hero.jump Down press enter hero.jump Left press enter …" at bounding box center [445, 144] width 119 height 45
click at [485, 317] on button "Run" at bounding box center [498, 322] width 38 height 24
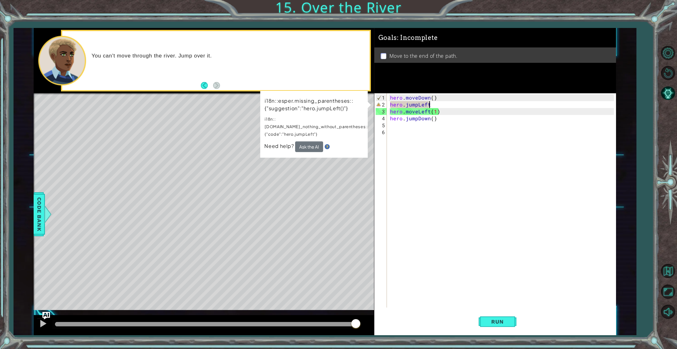
click at [430, 104] on div "hero . moveDown ( ) hero . jumpLeft hero . moveLeft ( 1 ) hero . jumpDown ( )" at bounding box center [503, 208] width 228 height 228
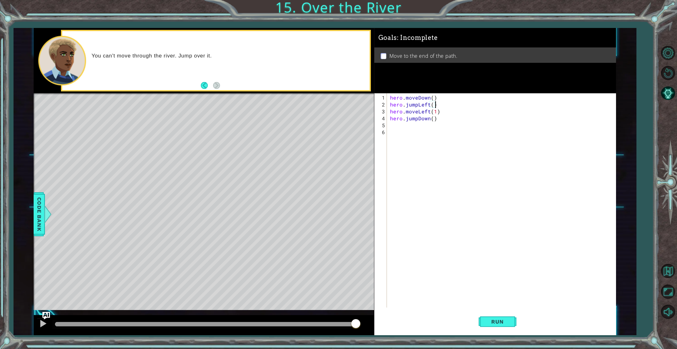
scroll to position [0, 3]
type textarea "hero.jumpLeft()"
click at [506, 320] on span "Run" at bounding box center [497, 322] width 25 height 6
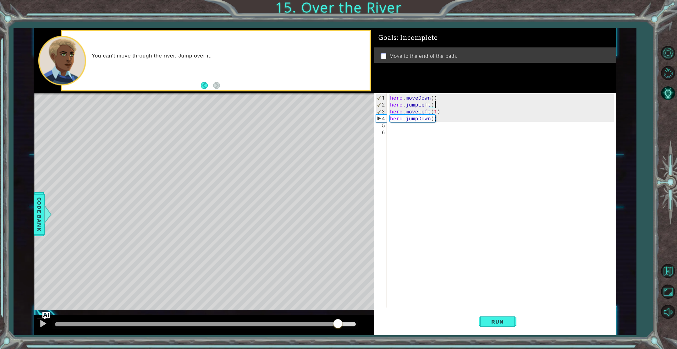
drag, startPoint x: 72, startPoint y: 322, endPoint x: 337, endPoint y: 344, distance: 266.0
click at [338, 346] on div "1 ההההההההההההההההההההההההההההההההההההההההההההההההההההההההההההההההההההההההההההה…" at bounding box center [338, 174] width 677 height 349
click at [443, 133] on div "hero . moveDown ( ) hero . jumpLeft ( ) hero . moveLeft ( 1 ) hero . jumpDown (…" at bounding box center [503, 208] width 228 height 228
click at [439, 126] on div "hero . moveDown ( ) hero . jumpLeft ( ) hero . moveLeft ( 1 ) hero . jumpDown (…" at bounding box center [503, 208] width 228 height 228
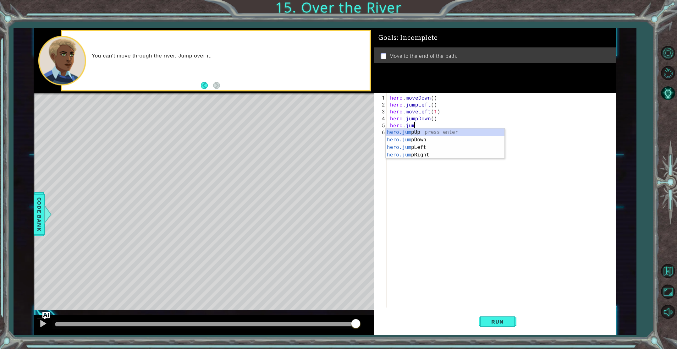
type textarea "hero.jump"
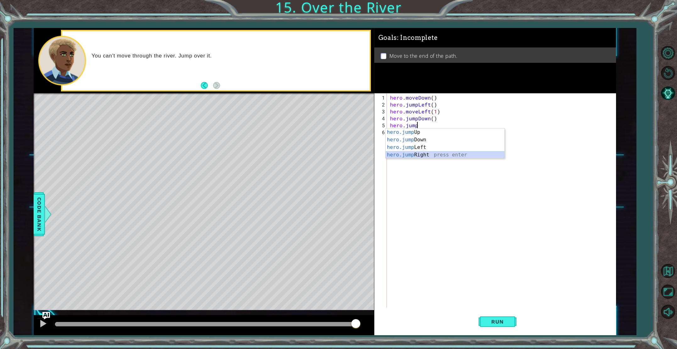
click at [427, 152] on div "hero.jump Up press enter hero.jump Down press enter hero.jump Left press enter …" at bounding box center [445, 151] width 119 height 45
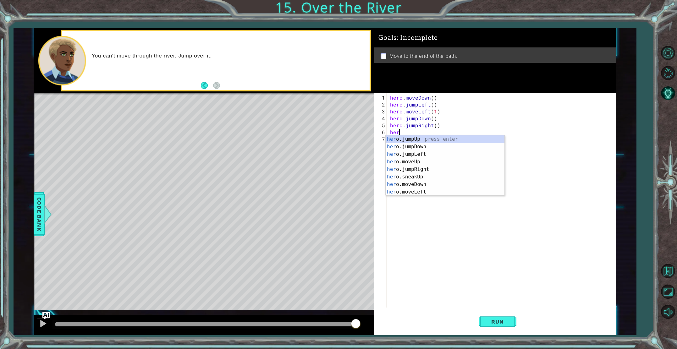
scroll to position [0, 0]
type textarea "h"
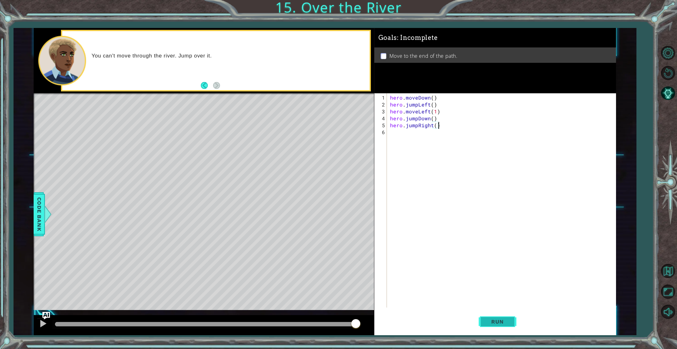
type textarea "hero.jumpRight()"
click at [480, 321] on button "Run" at bounding box center [498, 322] width 38 height 24
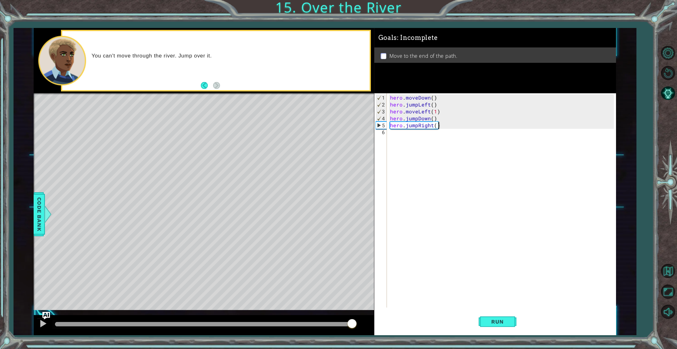
drag, startPoint x: 75, startPoint y: 322, endPoint x: 415, endPoint y: 316, distance: 340.6
click at [406, 321] on div "1 ההההההההההההההההההההההההההההההההההההההההההההההההההההההההההההההההההההההההההההה…" at bounding box center [325, 181] width 583 height 307
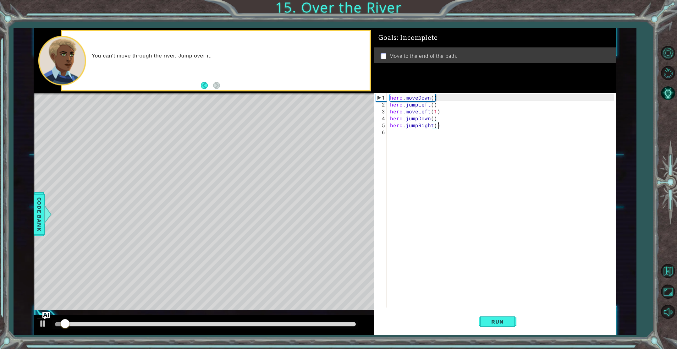
click at [400, 131] on div "hero . moveDown ( ) hero . jumpLeft ( ) hero . moveLeft ( 1 ) hero . jumpDown (…" at bounding box center [503, 208] width 228 height 228
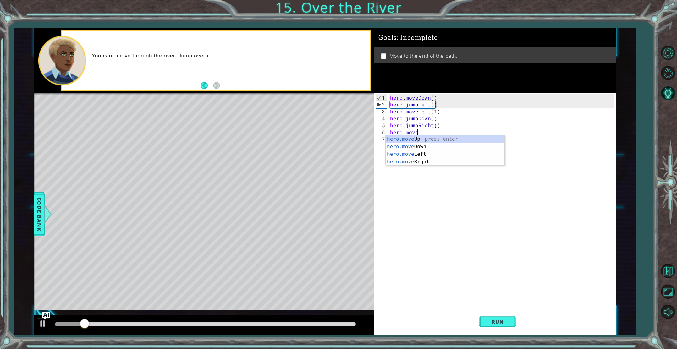
scroll to position [0, 1]
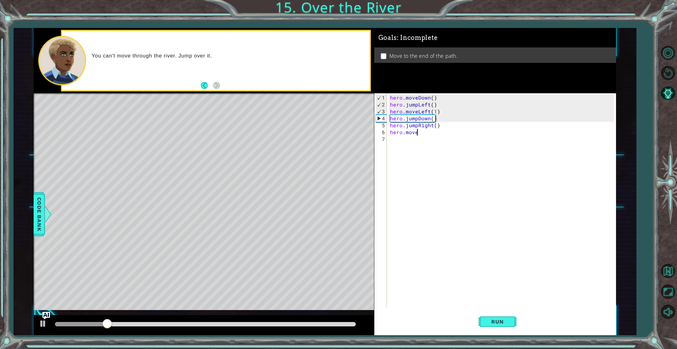
click at [420, 132] on div "hero . moveDown ( ) hero . jumpLeft ( ) hero . moveLeft ( 1 ) hero . jumpDown (…" at bounding box center [503, 208] width 228 height 228
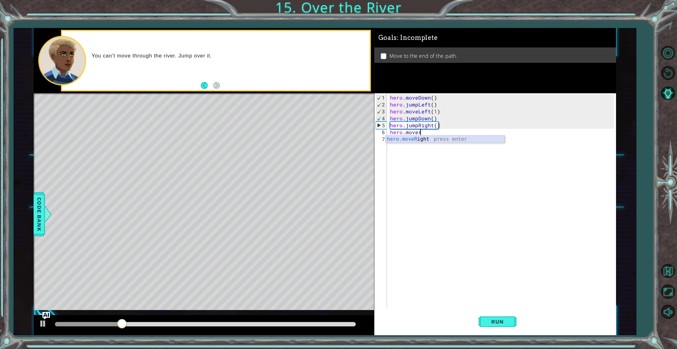
click at [426, 141] on div "hero.moveR ight press enter" at bounding box center [445, 147] width 119 height 23
type textarea "hero.moveRight(1)"
click at [503, 321] on span "Run" at bounding box center [497, 322] width 25 height 6
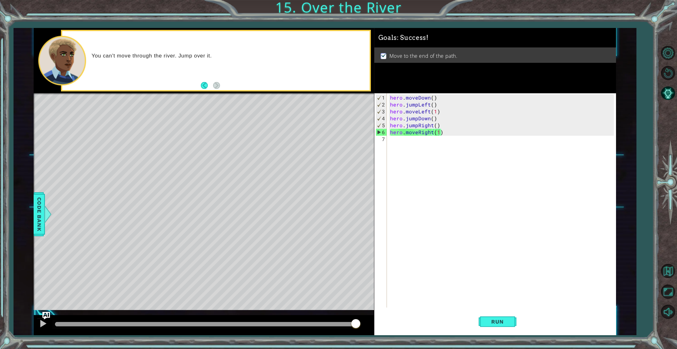
drag, startPoint x: 94, startPoint y: 324, endPoint x: 431, endPoint y: 262, distance: 342.1
click at [422, 264] on body "1 ההההההההההההההההההההההההההההההההההההההההההההההההההההההההההההההההההההההההההההה…" at bounding box center [338, 174] width 677 height 349
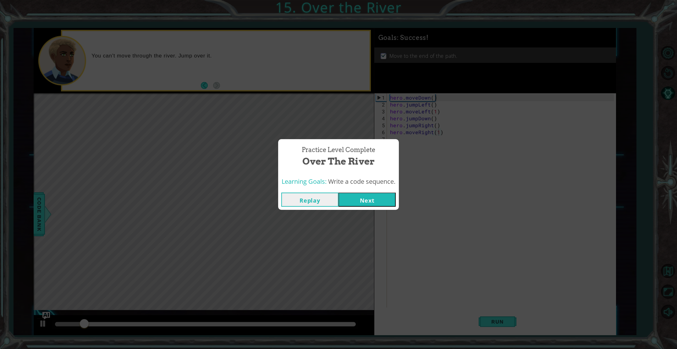
click at [357, 195] on button "Next" at bounding box center [367, 200] width 57 height 14
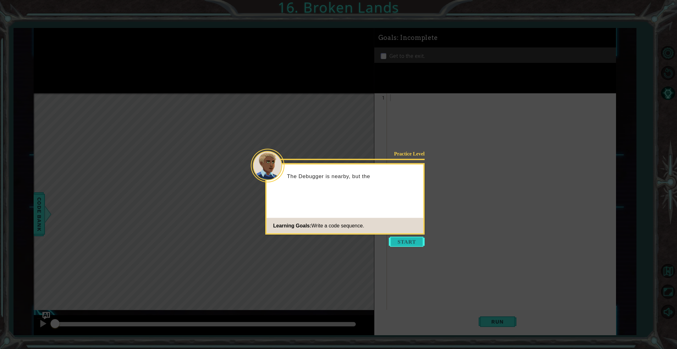
click at [398, 239] on button "Start" at bounding box center [407, 242] width 36 height 10
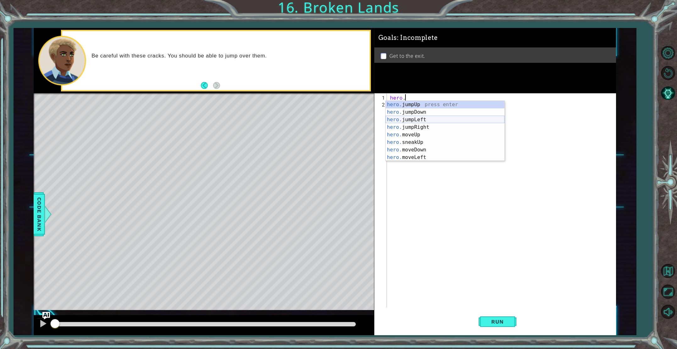
scroll to position [0, 1]
click at [418, 130] on div "hero.m oveUp press enter hero.m oveDown press enter hero.m oveLeft press enter …" at bounding box center [445, 138] width 119 height 75
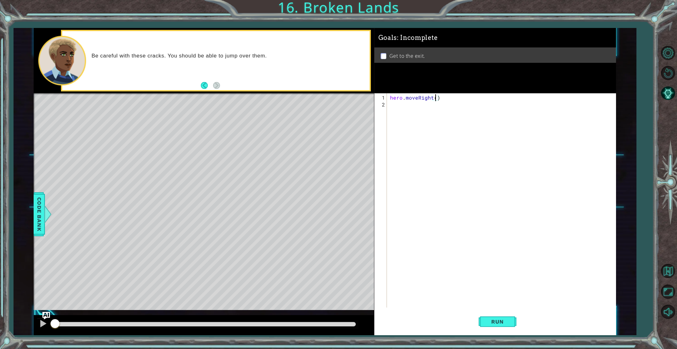
scroll to position [0, 3]
click at [440, 97] on div "hero . moveRight )" at bounding box center [503, 208] width 228 height 228
type textarea "hero.moveRight()"
click at [405, 108] on div "hero . moveRight ( )" at bounding box center [503, 208] width 228 height 228
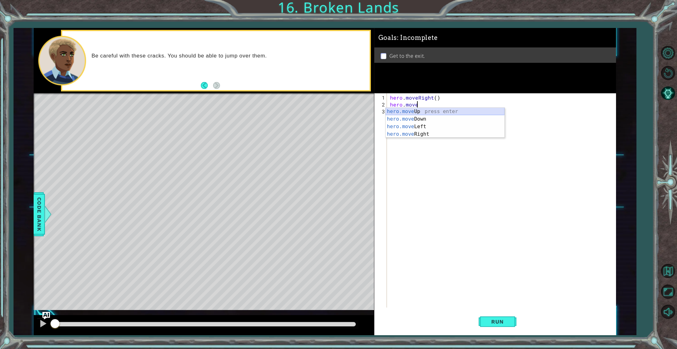
click at [418, 112] on div "hero.move Up press enter hero.move Down press enter hero.move Left press enter …" at bounding box center [445, 130] width 119 height 45
type textarea "hero.moveUp(1)"
click at [410, 114] on div "hero . moveRight ( ) hero . moveUp ( 1 )" at bounding box center [503, 208] width 228 height 228
type textarea "hero.jump"
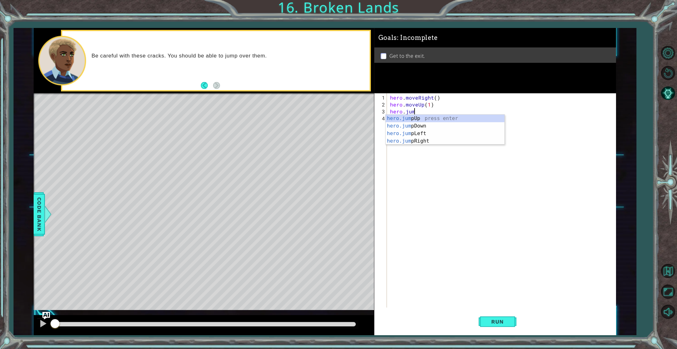
scroll to position [0, 1]
click at [410, 115] on div "hero.jump Up press enter hero.jump Down press enter hero.jump Left press enter …" at bounding box center [445, 137] width 119 height 45
drag, startPoint x: 495, startPoint y: 324, endPoint x: 490, endPoint y: 325, distance: 5.1
click at [495, 325] on span "Run" at bounding box center [497, 322] width 25 height 6
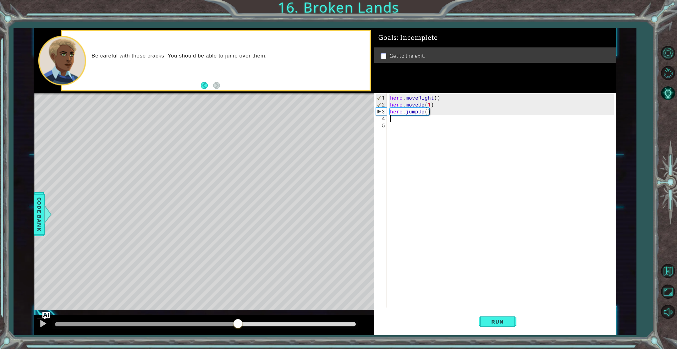
drag, startPoint x: 74, startPoint y: 321, endPoint x: 240, endPoint y: 348, distance: 168.6
click at [239, 348] on div "1 ההההההההההההההההההההההההההההההההההההההההההההההההההההההההההההההההההההההההההההה…" at bounding box center [338, 174] width 677 height 349
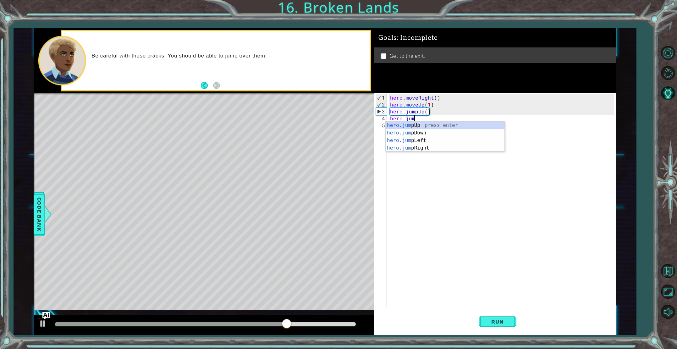
type textarea "hero.jump"
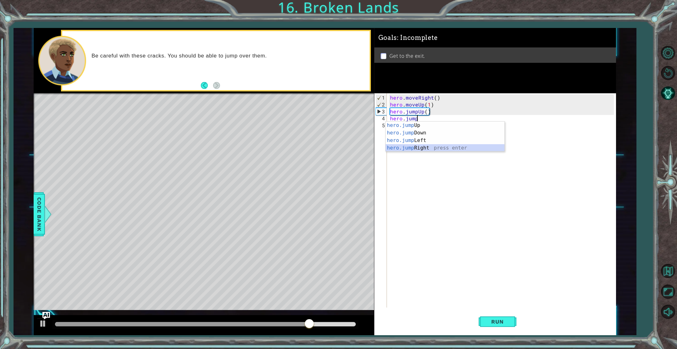
click at [417, 150] on div "hero.jump Up press enter hero.jump Down press enter hero.jump Left press enter …" at bounding box center [445, 144] width 119 height 45
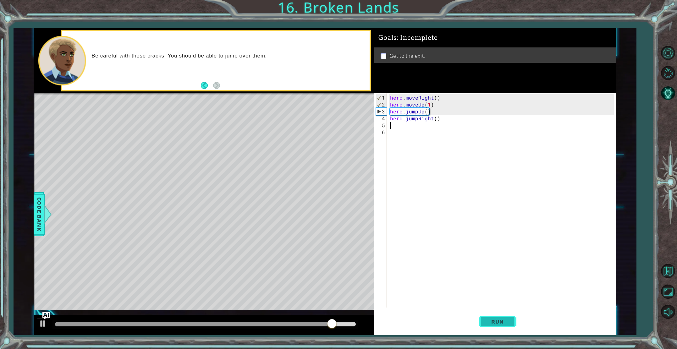
drag, startPoint x: 512, startPoint y: 318, endPoint x: 496, endPoint y: 317, distance: 16.1
click at [512, 318] on button "Run" at bounding box center [498, 322] width 38 height 24
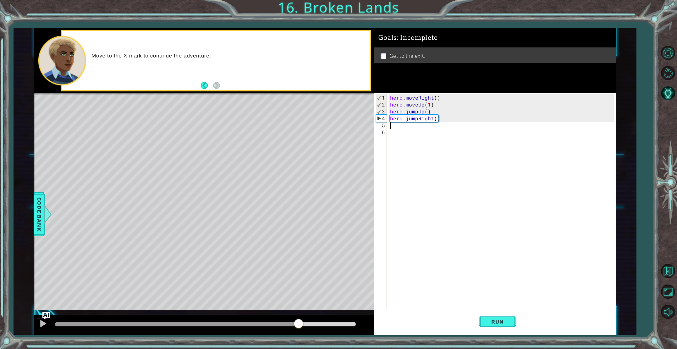
drag, startPoint x: 80, startPoint y: 321, endPoint x: 396, endPoint y: 322, distance: 315.0
click at [393, 323] on div "1 ההההההההההההההההההההההההההההההההההההההההההההההההההההההההההההההההההההההההההההה…" at bounding box center [325, 181] width 583 height 307
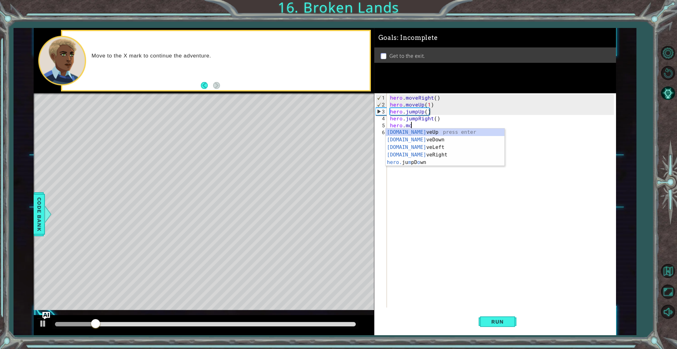
scroll to position [0, 1]
click at [427, 157] on div "hero.move Up press enter hero.move Down press enter hero.move Left press enter …" at bounding box center [445, 151] width 119 height 45
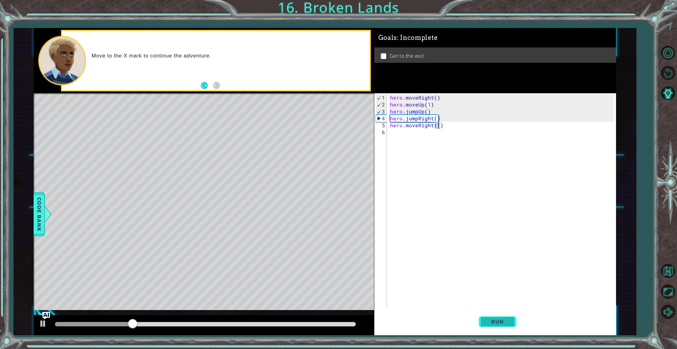
type textarea "hero.moveRight(1)"
click at [490, 320] on span "Run" at bounding box center [497, 322] width 25 height 6
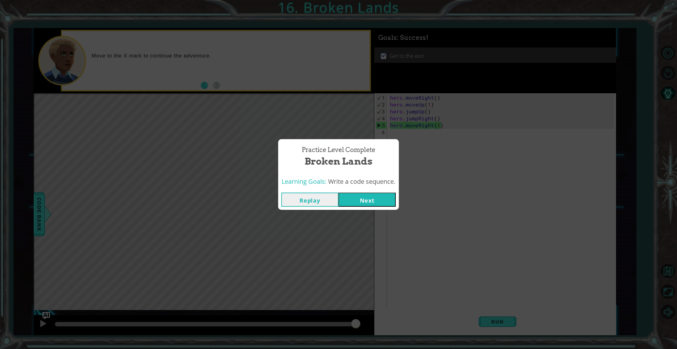
drag, startPoint x: 100, startPoint y: 326, endPoint x: 393, endPoint y: 321, distance: 293.1
click at [392, 321] on body "1 ההההההההההההההההההההההההההההההההההההההההההההההההההההההההההההההההההההההההההההה…" at bounding box center [338, 174] width 677 height 349
click at [363, 197] on button "Next" at bounding box center [367, 200] width 57 height 14
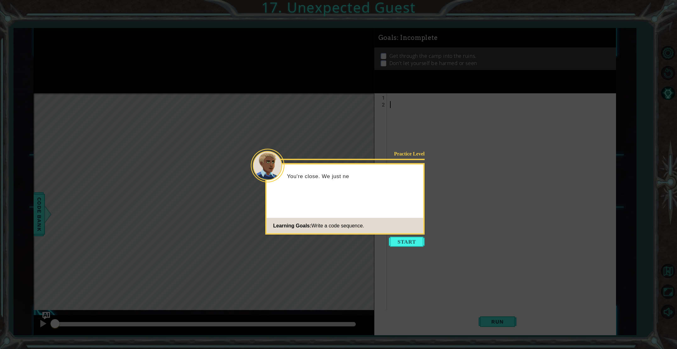
click at [413, 239] on button "Start" at bounding box center [407, 242] width 36 height 10
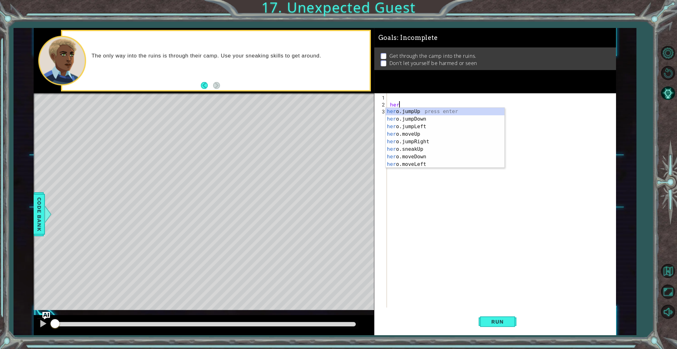
type textarea "h"
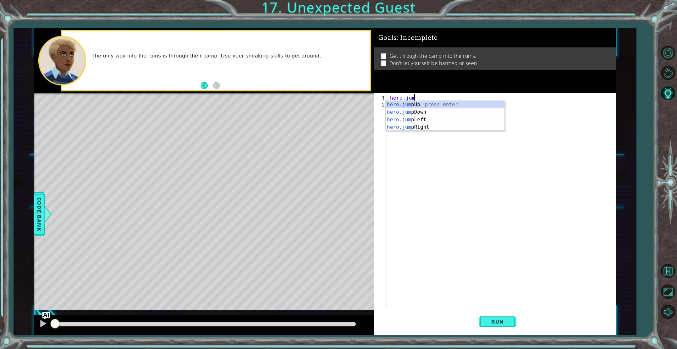
type textarea "hero.jump"
click at [435, 112] on div "hero.jump Up press enter hero.jump Down press enter hero.jump Left press enter …" at bounding box center [445, 123] width 119 height 45
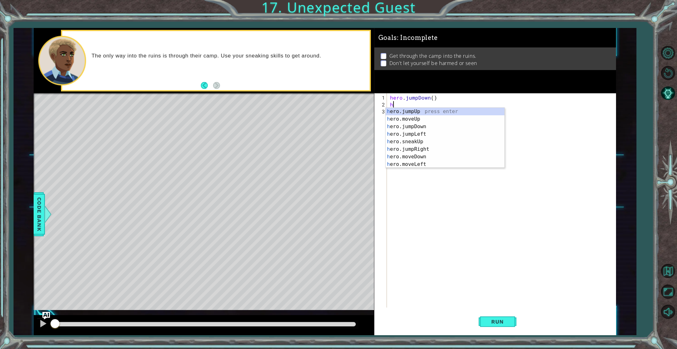
scroll to position [0, 0]
type textarea "hero.jump"
click at [442, 134] on div "hero.jump Up press enter hero.jump Down press enter hero.jump Left press enter …" at bounding box center [445, 130] width 119 height 45
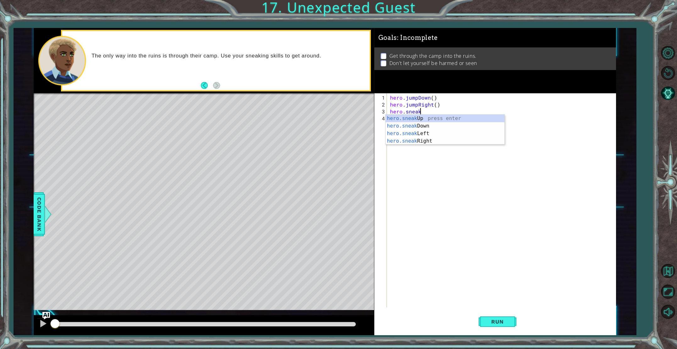
scroll to position [0, 2]
click at [419, 120] on div "hero.sneak Up press enter hero.sneak Down press enter hero.sneak Left press ent…" at bounding box center [445, 137] width 119 height 45
type textarea "hero.sneakUp(1)"
click at [408, 121] on div "hero . jumpDown ( ) hero . jumpRight ( ) hero . sneakUp ( 1 )" at bounding box center [503, 208] width 228 height 228
click at [422, 149] on div "hero.sneak Up press enter hero.sneak Down press enter hero.sneak Left press ent…" at bounding box center [445, 144] width 119 height 45
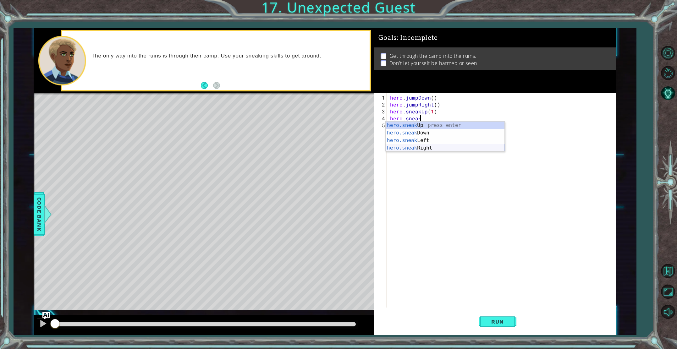
type textarea "hero.sneakRight(1)"
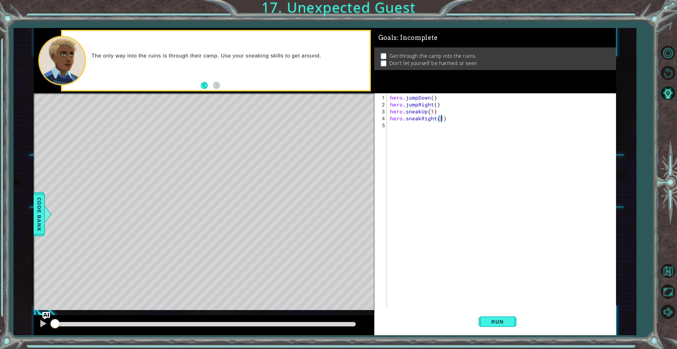
click at [410, 127] on div "hero . jumpDown ( ) hero . jumpRight ( ) hero . sneakUp ( 1 ) hero . sneakRight…" at bounding box center [503, 208] width 228 height 228
click at [424, 140] on div "hero.sneak Up press enter hero.sneak Down press enter hero.sneak Left press ent…" at bounding box center [445, 151] width 119 height 45
click at [415, 135] on div "hero . jumpDown ( ) hero . jumpRight ( ) hero . sneakUp ( 1 ) hero . sneakRight…" at bounding box center [503, 208] width 228 height 228
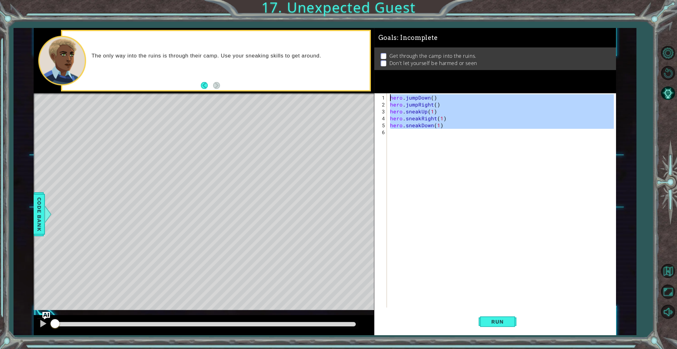
type textarea "hero.jumpDown() hero.jumpRight()"
click at [415, 135] on div "hero . jumpDown ( ) hero . jumpRight ( ) hero . sneakUp ( 1 ) hero . sneakRight…" at bounding box center [503, 208] width 228 height 228
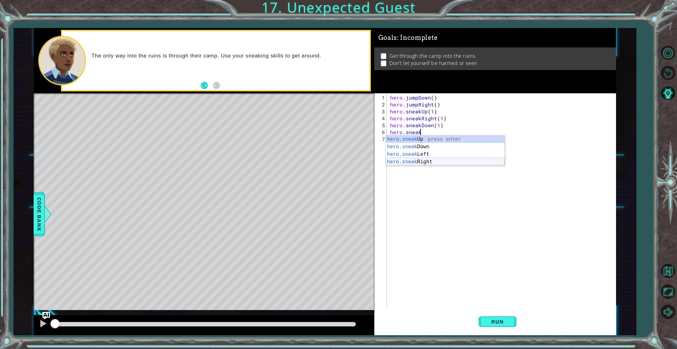
click at [431, 160] on div "hero.sneak Up press enter hero.sneak Down press enter hero.sneak Left press ent…" at bounding box center [445, 158] width 119 height 45
type textarea "hero.sneakRight(1)"
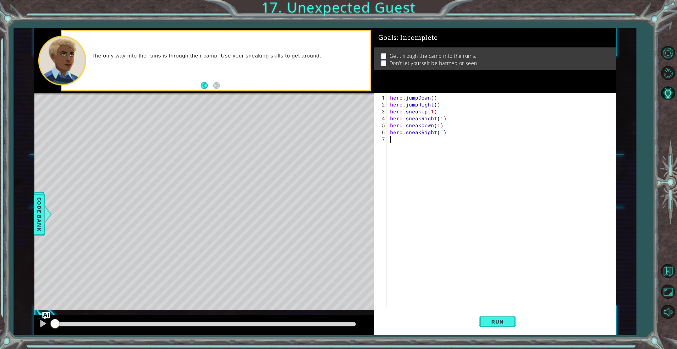
click at [409, 141] on div "hero . jumpDown ( ) hero . jumpRight ( ) hero . sneakUp ( 1 ) hero . sneakRight…" at bounding box center [503, 208] width 228 height 228
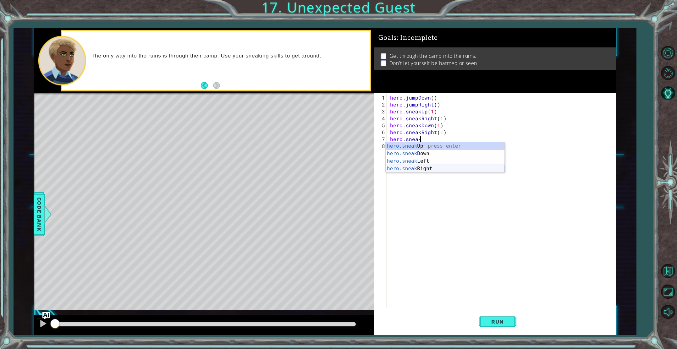
click at [430, 167] on div "hero.sneak Up press enter hero.sneak Down press enter hero.sneak Left press ent…" at bounding box center [445, 164] width 119 height 45
type textarea "hero.sneakRight(1)"
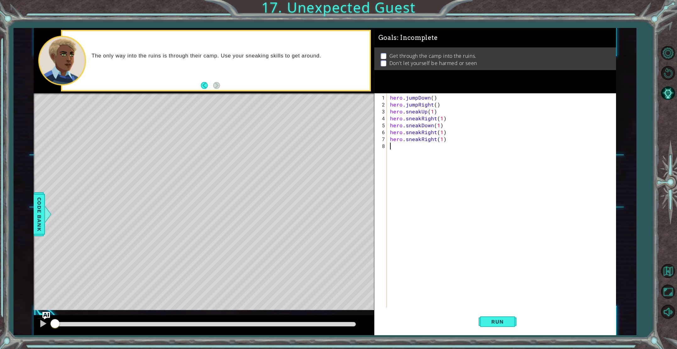
click at [418, 149] on div "hero . jumpDown ( ) hero . jumpRight ( ) hero . sneakUp ( 1 ) hero . sneakRight…" at bounding box center [503, 208] width 228 height 228
click at [430, 153] on div "hero.sneak Up press enter hero.sneak Down press enter hero.sneak Left press ent…" at bounding box center [445, 171] width 119 height 45
type textarea "hero.sneakUp(1)"
click at [497, 324] on span "Run" at bounding box center [497, 322] width 25 height 6
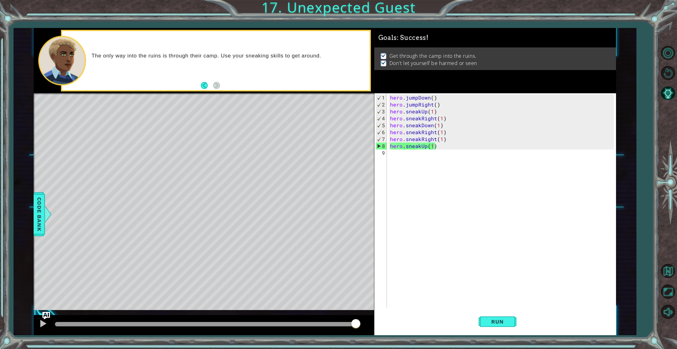
drag, startPoint x: 80, startPoint y: 324, endPoint x: 379, endPoint y: 324, distance: 298.7
click at [378, 324] on body "1 ההההההההההההההההההההההההההההההההההההההההההההההההההההההההההההההההההההההההההההה…" at bounding box center [338, 174] width 677 height 349
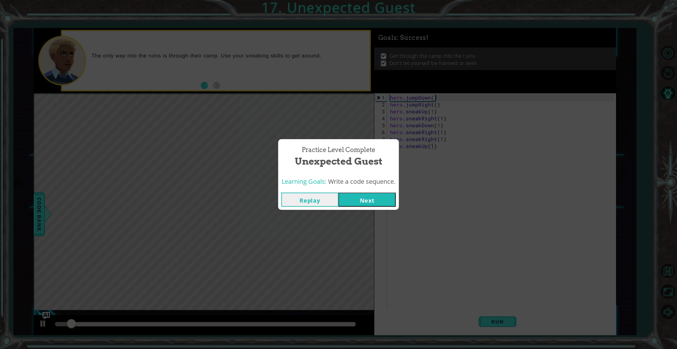
click at [380, 202] on button "Next" at bounding box center [367, 200] width 57 height 14
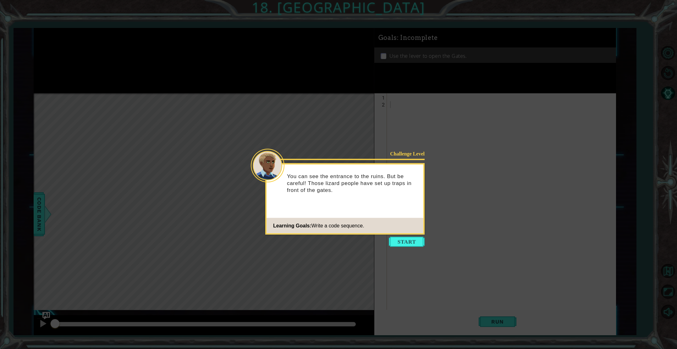
click at [403, 238] on button "Start" at bounding box center [407, 242] width 36 height 10
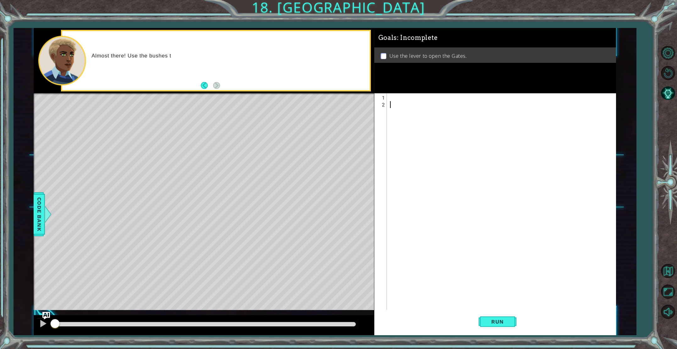
click at [409, 98] on div at bounding box center [503, 215] width 228 height 242
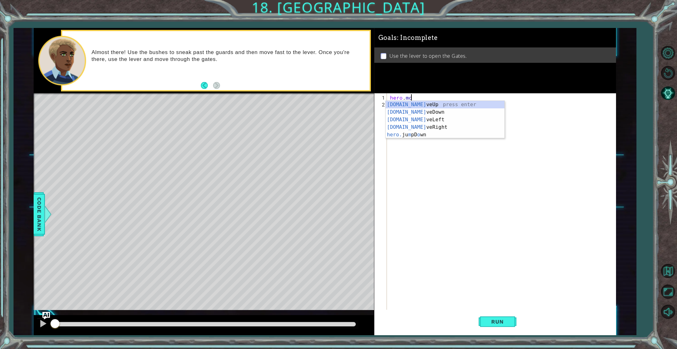
scroll to position [0, 1]
click at [430, 130] on div "hero.move Up press enter hero.move Down press enter hero.move Left press enter …" at bounding box center [445, 123] width 119 height 45
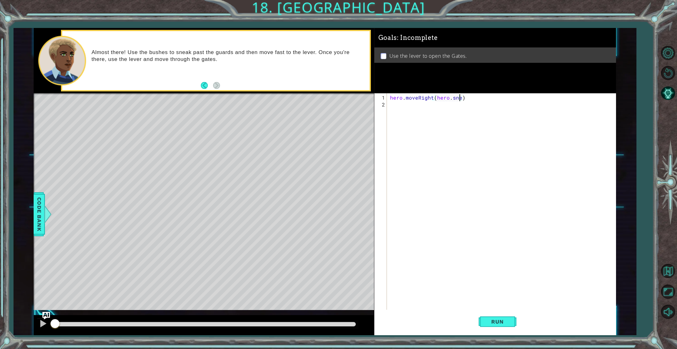
scroll to position [0, 4]
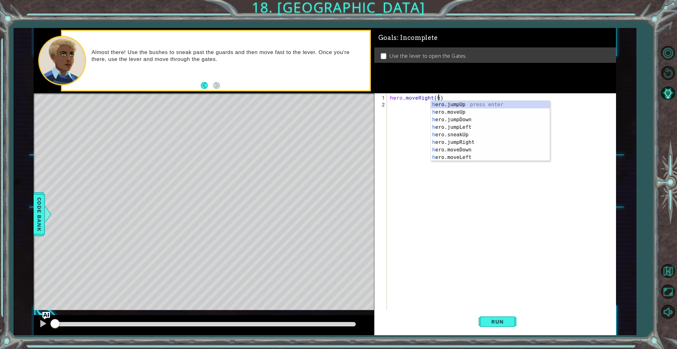
type textarea "hero.moveRight()"
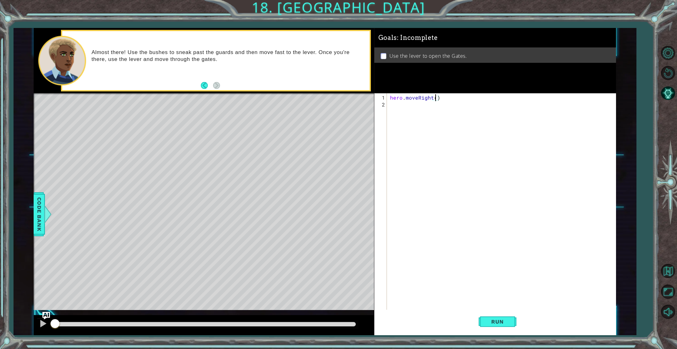
scroll to position [0, 3]
click at [399, 106] on div "hero . moveRight ( )" at bounding box center [503, 215] width 228 height 242
click at [421, 112] on div "hero.sneak Up press enter hero.sneak Down press enter hero.sneak Left press ent…" at bounding box center [445, 130] width 119 height 45
type textarea "hero.sneakUp(2)"
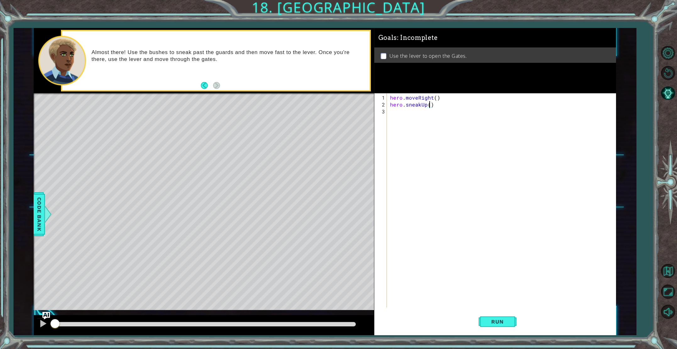
scroll to position [0, 3]
click at [409, 113] on div "hero . moveRight ( ) hero . sneakUp ( 2 )" at bounding box center [503, 208] width 228 height 228
drag, startPoint x: 422, startPoint y: 141, endPoint x: 439, endPoint y: 169, distance: 32.5
click at [423, 142] on div "hero.snea kUp press enter hero.snea kDown press enter hero.snea kLeft press ent…" at bounding box center [445, 137] width 119 height 45
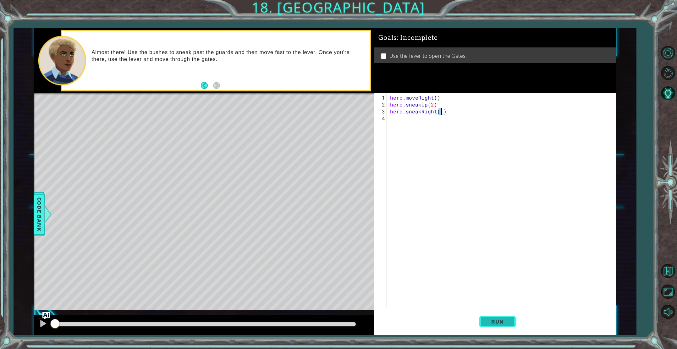
type textarea "hero.sneakRight(1)"
drag, startPoint x: 484, startPoint y: 322, endPoint x: 438, endPoint y: 309, distance: 47.8
click at [484, 322] on button "Run" at bounding box center [498, 322] width 38 height 24
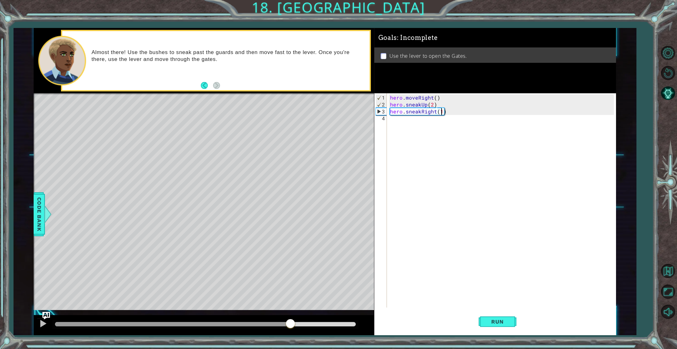
drag, startPoint x: 70, startPoint y: 324, endPoint x: 298, endPoint y: 337, distance: 228.3
click at [298, 337] on div "1 ההההההההההההההההההההההההההההההההההההההההההההההההההההההההההההההההההההההההההההה…" at bounding box center [338, 174] width 677 height 349
drag, startPoint x: 47, startPoint y: 325, endPoint x: 95, endPoint y: 320, distance: 48.1
click at [54, 325] on div at bounding box center [204, 325] width 341 height 20
drag, startPoint x: 43, startPoint y: 322, endPoint x: 46, endPoint y: 321, distance: 3.3
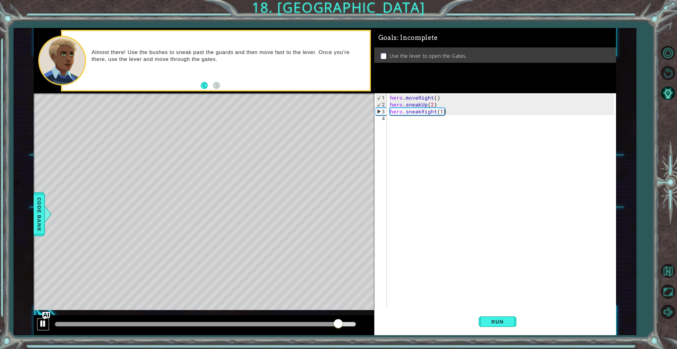
click at [43, 321] on div at bounding box center [43, 324] width 8 height 8
click at [397, 124] on div "hero . moveRight ( ) hero . sneakUp ( 2 ) hero . sneakRight ( 1 )" at bounding box center [503, 208] width 228 height 228
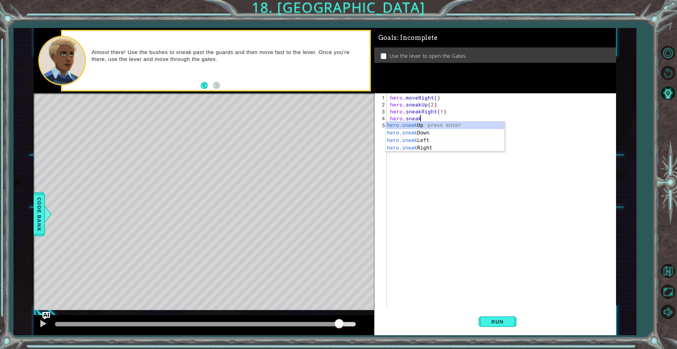
scroll to position [0, 2]
click at [405, 125] on div "hero.sneak Up press enter hero.sneak Down press enter hero.sneak Left press ent…" at bounding box center [445, 144] width 119 height 45
type textarea "hero.sneakUp(1)"
click at [399, 128] on div "hero . moveRight ( ) hero . sneakUp ( 2 ) hero . sneakRight ( 1 ) hero . sneakU…" at bounding box center [503, 208] width 228 height 228
click at [426, 127] on div "hero . moveRight ( ) hero . sneakUp ( 2 ) hero . sneakRight ( 1 ) hero . sneakU…" at bounding box center [503, 208] width 228 height 228
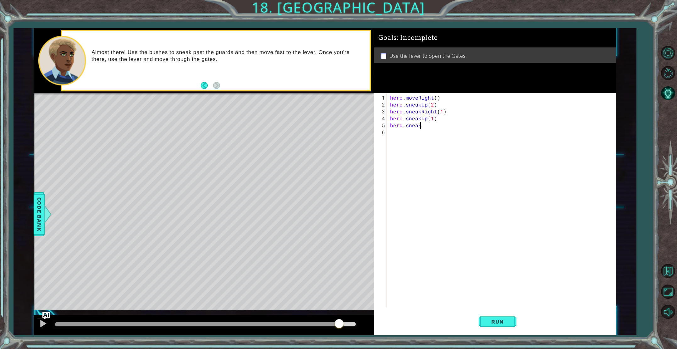
type textarea "hero.sneakr"
click at [428, 137] on div "hero . moveRight ( ) hero . sneakUp ( 2 ) hero . sneakRight ( 1 ) hero . sneakU…" at bounding box center [503, 208] width 228 height 228
click at [427, 129] on div "hero . moveRight ( ) hero . sneakUp ( 2 ) hero . sneakRight ( 1 ) hero . sneakU…" at bounding box center [503, 208] width 228 height 228
click at [425, 125] on div "hero . moveRight ( ) hero . sneakUp ( 2 ) hero . sneakRight ( 1 ) hero . sneakU…" at bounding box center [503, 208] width 228 height 228
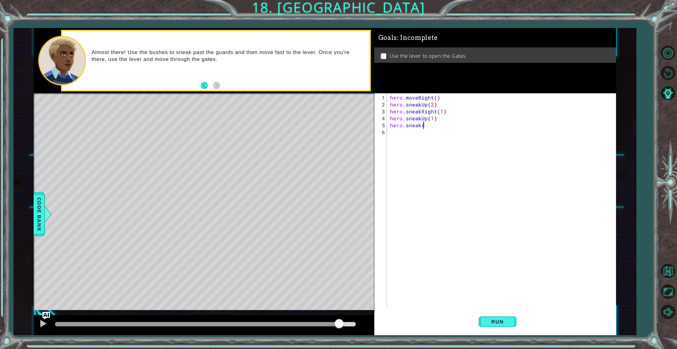
scroll to position [0, 2]
drag, startPoint x: 432, startPoint y: 132, endPoint x: 434, endPoint y: 139, distance: 6.8
click at [433, 133] on div "hero.sneakRi ght press enter" at bounding box center [445, 140] width 119 height 23
type textarea "hero.sneakRight(1)"
click at [490, 326] on button "Run" at bounding box center [498, 322] width 38 height 24
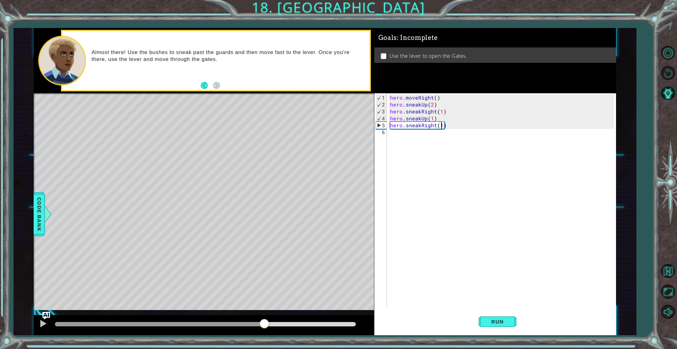
drag, startPoint x: 70, startPoint y: 321, endPoint x: 272, endPoint y: 332, distance: 201.8
click at [272, 332] on div at bounding box center [204, 325] width 341 height 20
click at [400, 140] on div "hero . moveRight ( ) hero . sneakUp ( 2 ) hero . sneakRight ( 1 ) hero . sneakU…" at bounding box center [503, 208] width 228 height 228
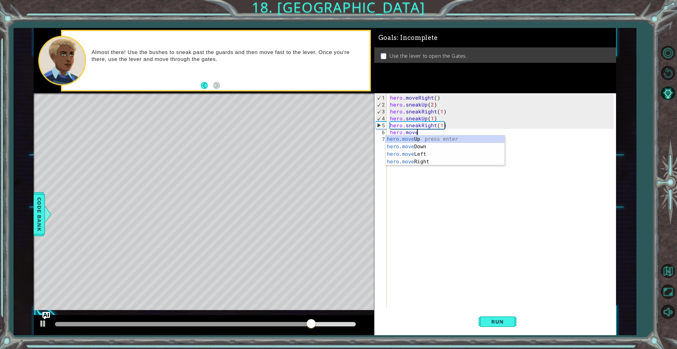
scroll to position [0, 1]
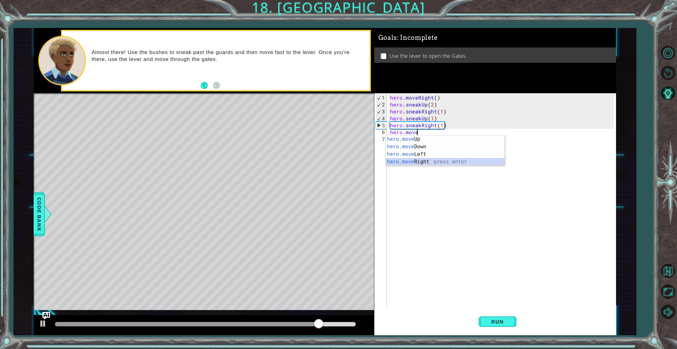
click at [405, 164] on div "hero.move Up press enter hero.move Down press enter hero.move Left press enter …" at bounding box center [445, 158] width 119 height 45
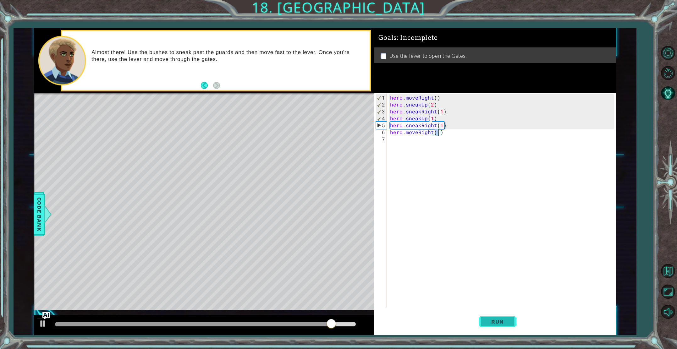
type textarea "hero.moveRight(1)"
click at [487, 325] on button "Run" at bounding box center [498, 322] width 38 height 24
drag, startPoint x: 73, startPoint y: 322, endPoint x: 285, endPoint y: 349, distance: 213.9
click at [285, 349] on html "1 ההההההההההההההההההההההההההההההההההההההההההההההההההההההההההההההההההההההההההההה…" at bounding box center [338, 174] width 677 height 349
click at [408, 140] on div "hero . moveRight ( ) hero . sneakUp ( 2 ) hero . sneakRight ( 1 ) hero . sneakU…" at bounding box center [503, 208] width 228 height 228
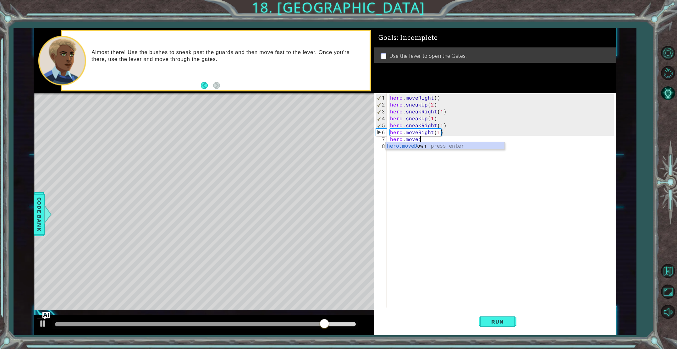
scroll to position [0, 2]
click at [410, 146] on div "hero.moveDo wn press enter" at bounding box center [445, 153] width 119 height 23
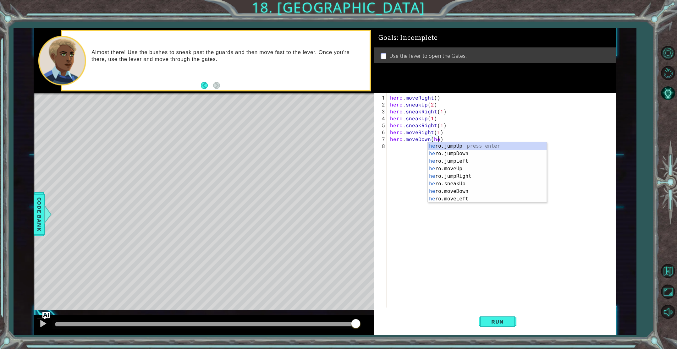
scroll to position [0, 3]
type textarea "hero.moveDown()"
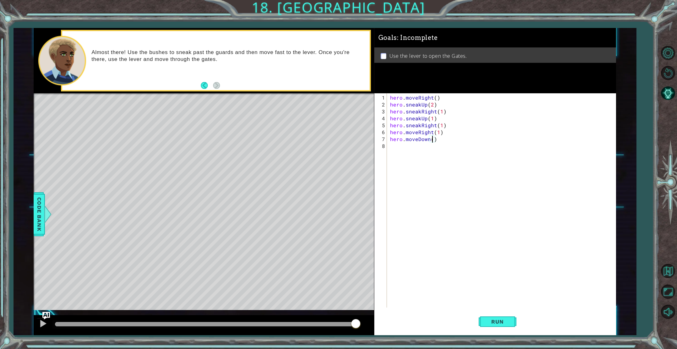
click at [396, 145] on div "hero . moveRight ( ) hero . sneakUp ( 2 ) hero . sneakRight ( 1 ) hero . sneakU…" at bounding box center [503, 208] width 228 height 228
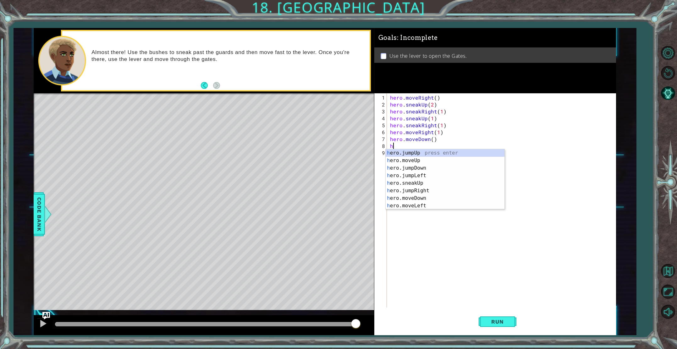
scroll to position [0, 0]
type textarea "hero."
click at [413, 158] on div "hero. jumpUp press enter hero. jumpDown press enter hero. jumpLeft press enter …" at bounding box center [445, 186] width 119 height 75
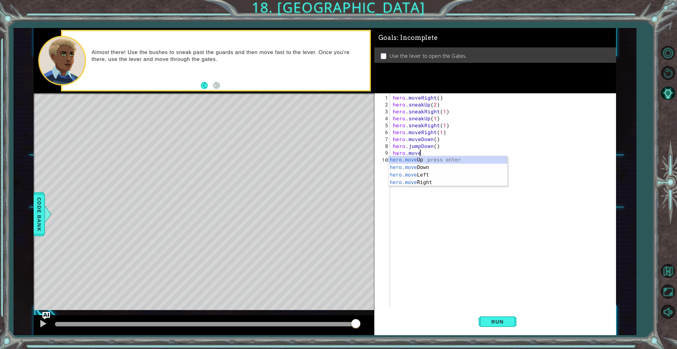
scroll to position [0, 1]
click at [416, 181] on div "hero.move Up press enter hero.move Down press enter hero.move Left press enter …" at bounding box center [448, 178] width 119 height 45
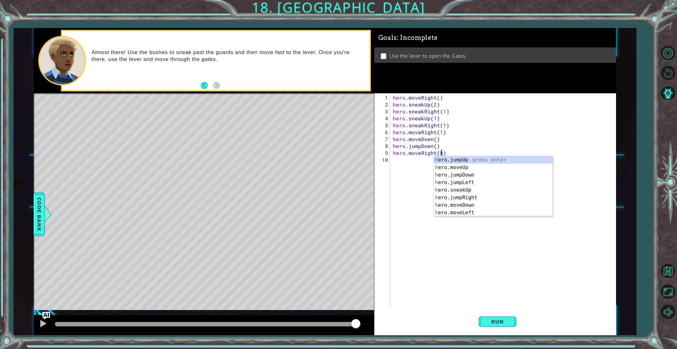
type textarea "hero.moveRight()"
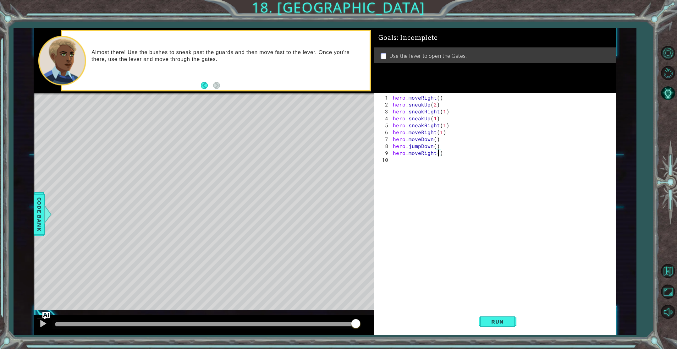
click at [408, 163] on div "hero . moveRight ( ) hero . sneakUp ( 2 ) hero . sneakRight ( 1 ) hero . sneakU…" at bounding box center [504, 208] width 225 height 228
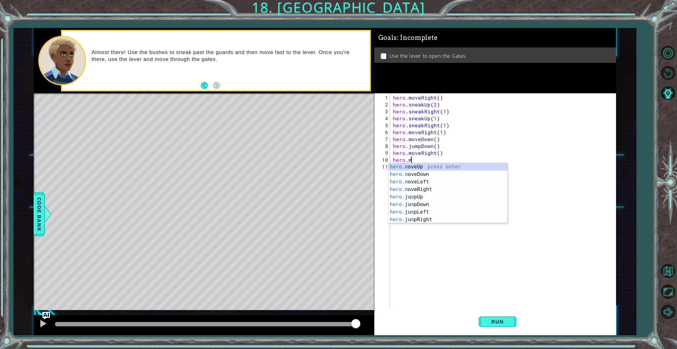
scroll to position [0, 1]
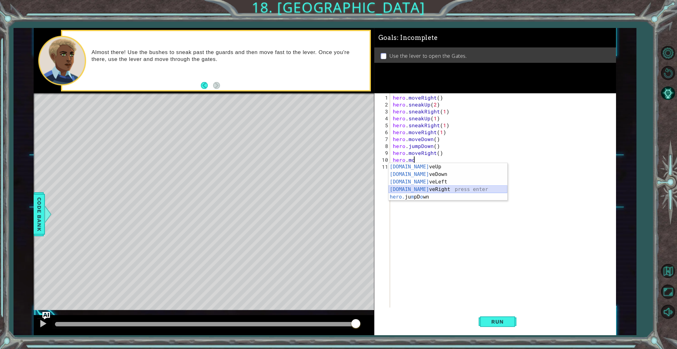
click at [421, 188] on div "[DOMAIN_NAME] veUp press enter [DOMAIN_NAME] veDown press enter [DOMAIN_NAME] v…" at bounding box center [448, 189] width 119 height 53
type textarea "hero.moveRight(1)"
click at [407, 168] on div "hero . moveRight ( ) hero . sneakUp ( 2 ) hero . sneakRight ( 1 ) hero . sneakU…" at bounding box center [504, 208] width 225 height 228
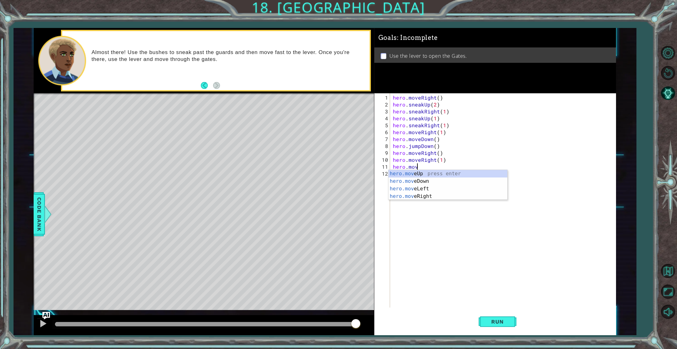
scroll to position [0, 1]
type textarea "hero.jump"
click at [413, 174] on div "hero.jump Up press enter hero.jump Down press enter hero.jump Left press enter …" at bounding box center [448, 192] width 119 height 45
click at [414, 182] on div "hero.move Up press enter hero.move Down press enter hero.move Left press enter …" at bounding box center [448, 199] width 119 height 45
type textarea "hero.moveUp(1)"
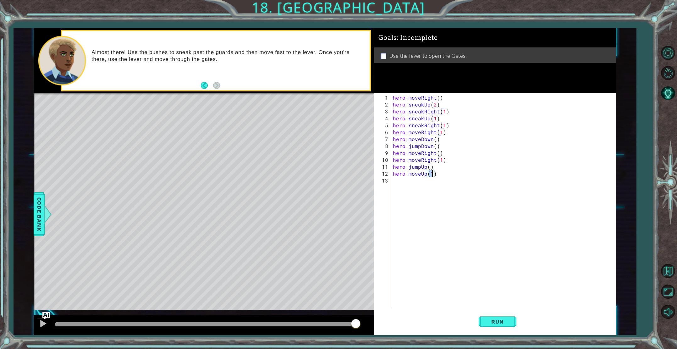
click at [404, 183] on div "hero . moveRight ( ) hero . sneakUp ( 2 ) hero . sneakRight ( 1 ) hero . sneakU…" at bounding box center [504, 208] width 225 height 228
type textarea "hero.use("lever")"
click at [507, 320] on span "Run" at bounding box center [497, 322] width 25 height 6
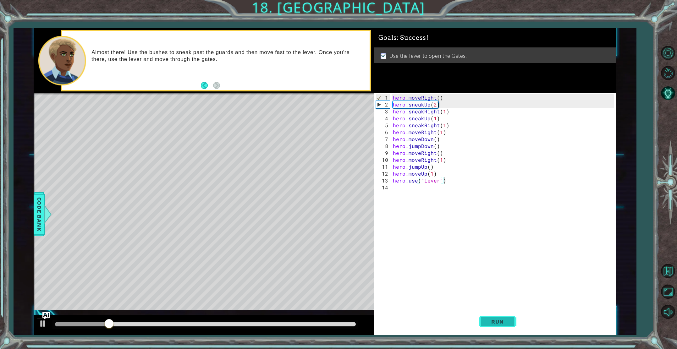
click at [487, 323] on span "Run" at bounding box center [497, 322] width 25 height 6
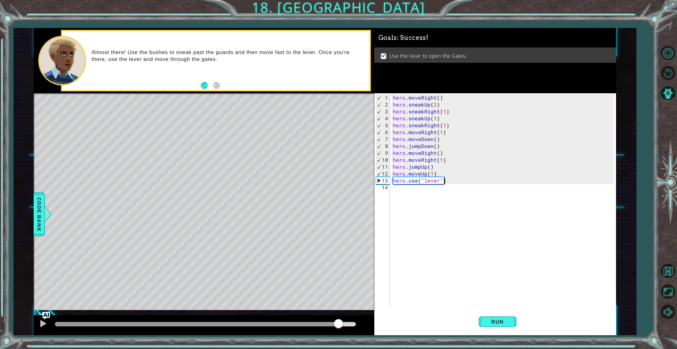
drag, startPoint x: 93, startPoint y: 323, endPoint x: 341, endPoint y: 345, distance: 249.4
click at [340, 345] on div "1 ההההההההההההההההההההההההההההההההההההההההההההההההההההההההההההההההההההההההההההה…" at bounding box center [338, 174] width 677 height 349
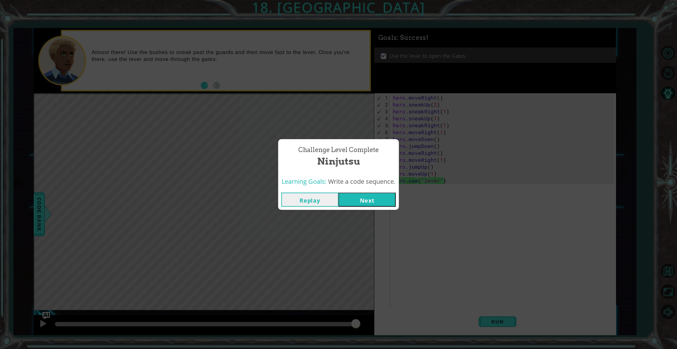
click at [366, 198] on button "Next" at bounding box center [367, 200] width 57 height 14
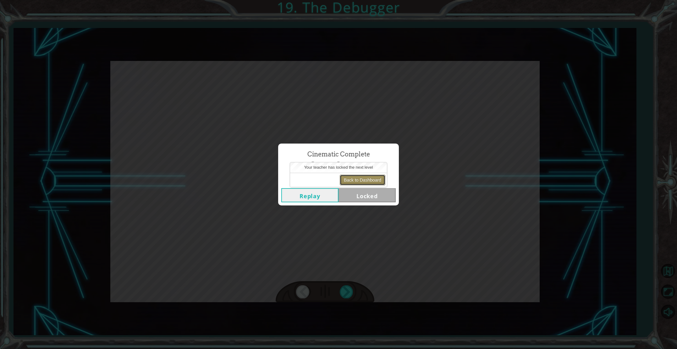
click at [353, 180] on button "Back to Dashboard" at bounding box center [363, 180] width 46 height 11
